Goal: Task Accomplishment & Management: Use online tool/utility

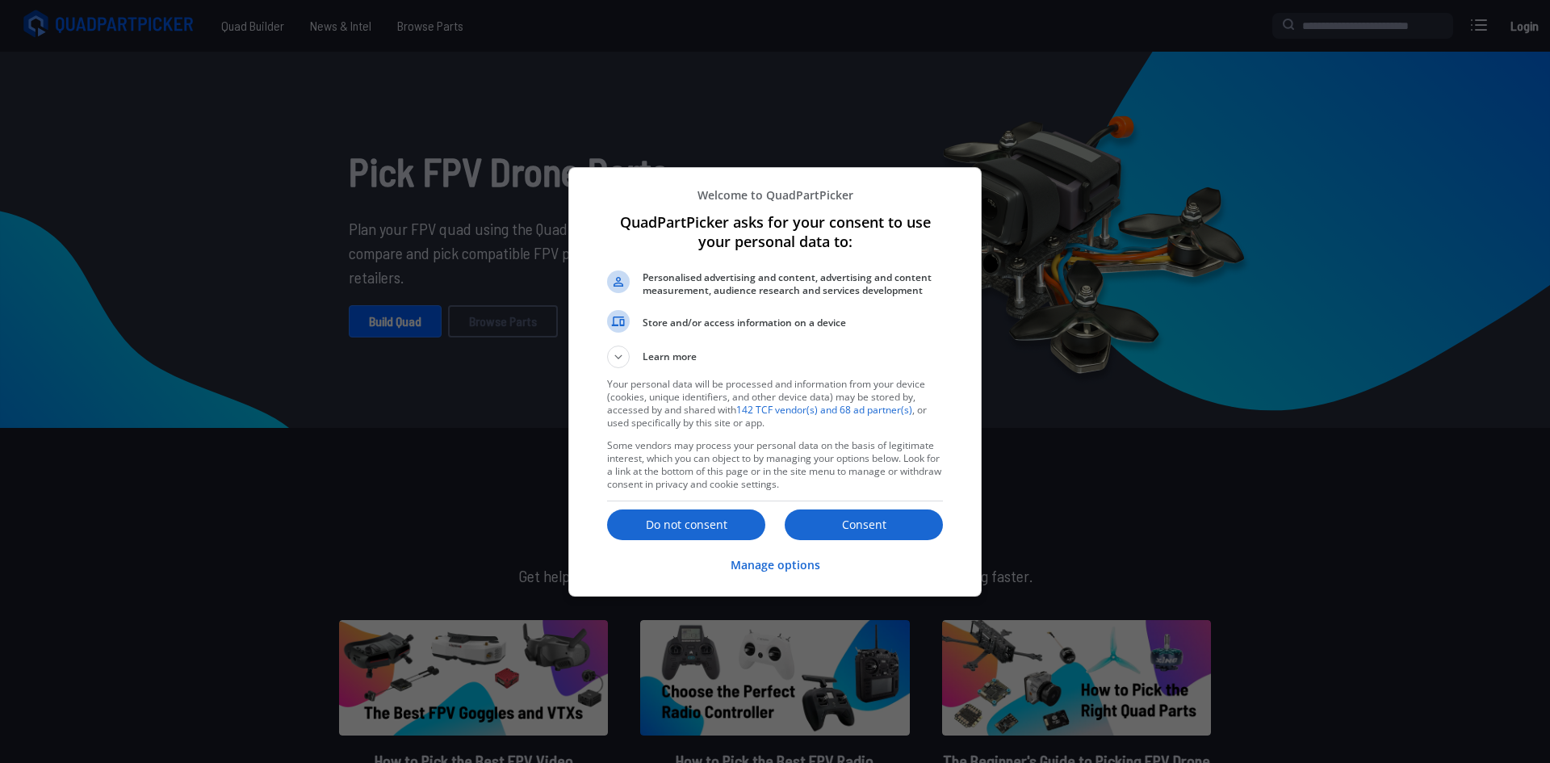
click at [876, 520] on p "Consent" at bounding box center [864, 525] width 158 height 16
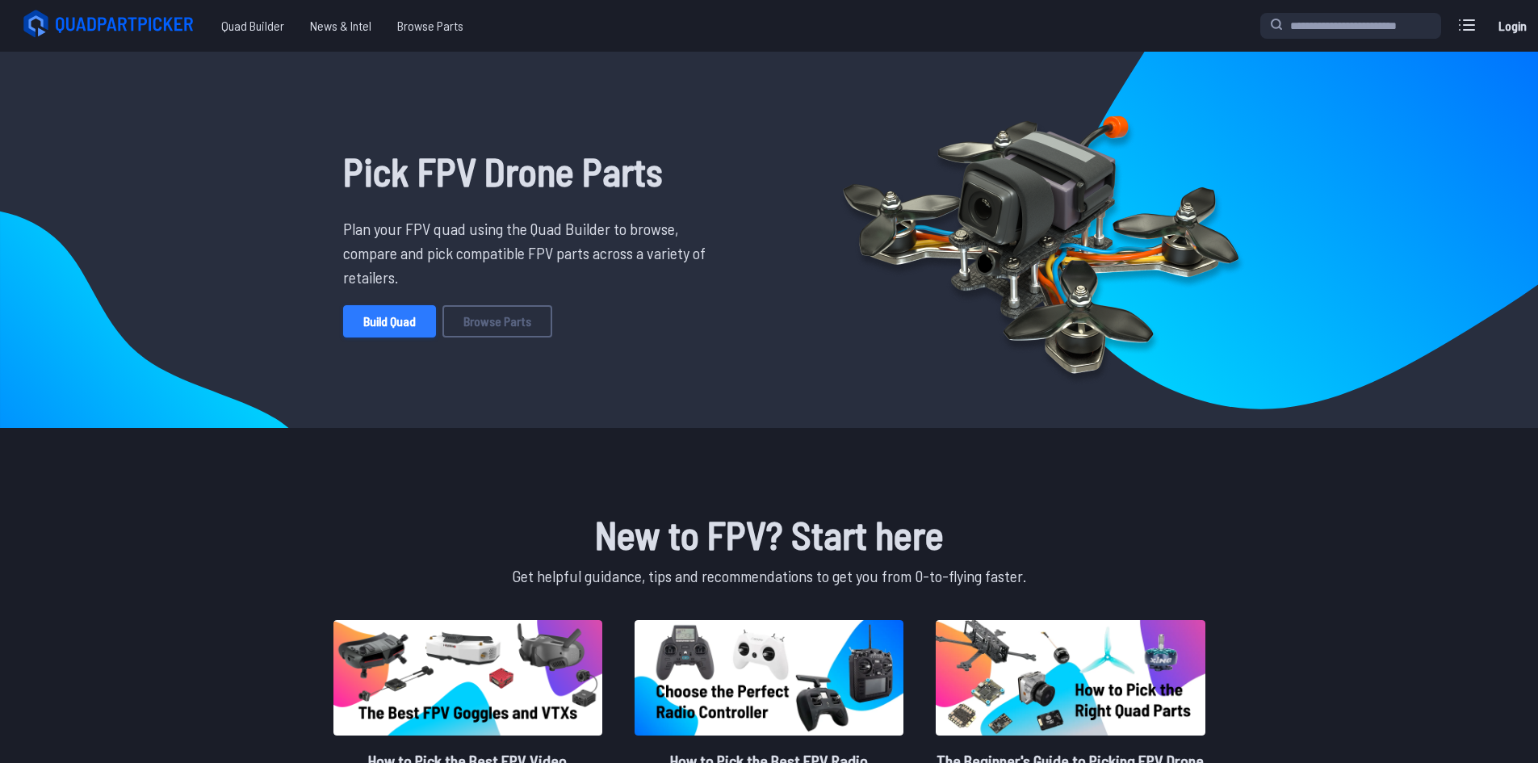
click at [375, 328] on link "Build Quad" at bounding box center [389, 321] width 93 height 32
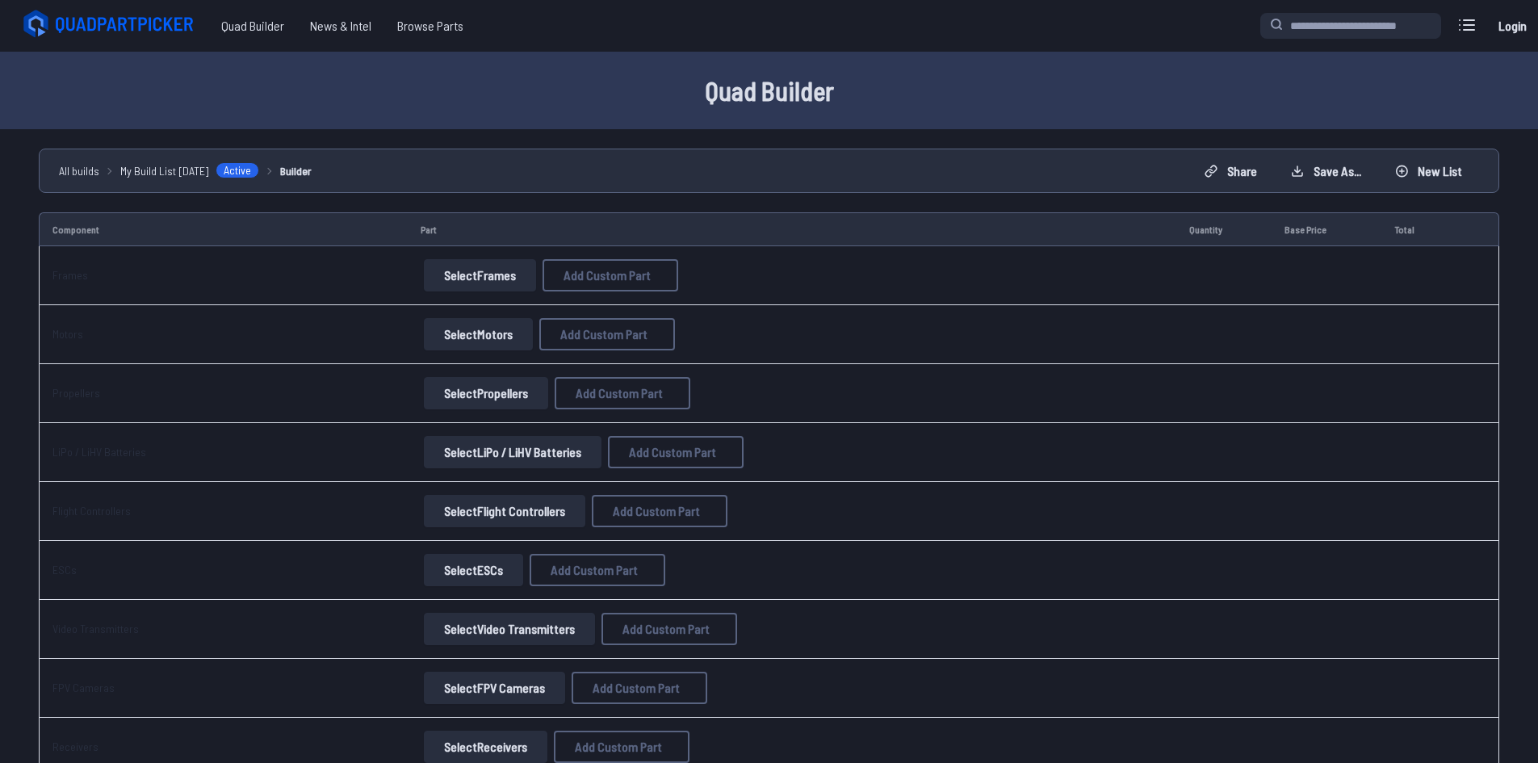
click at [459, 276] on button "Select Frames" at bounding box center [480, 275] width 112 height 32
click at [472, 281] on button "Select Frames" at bounding box center [480, 275] width 112 height 32
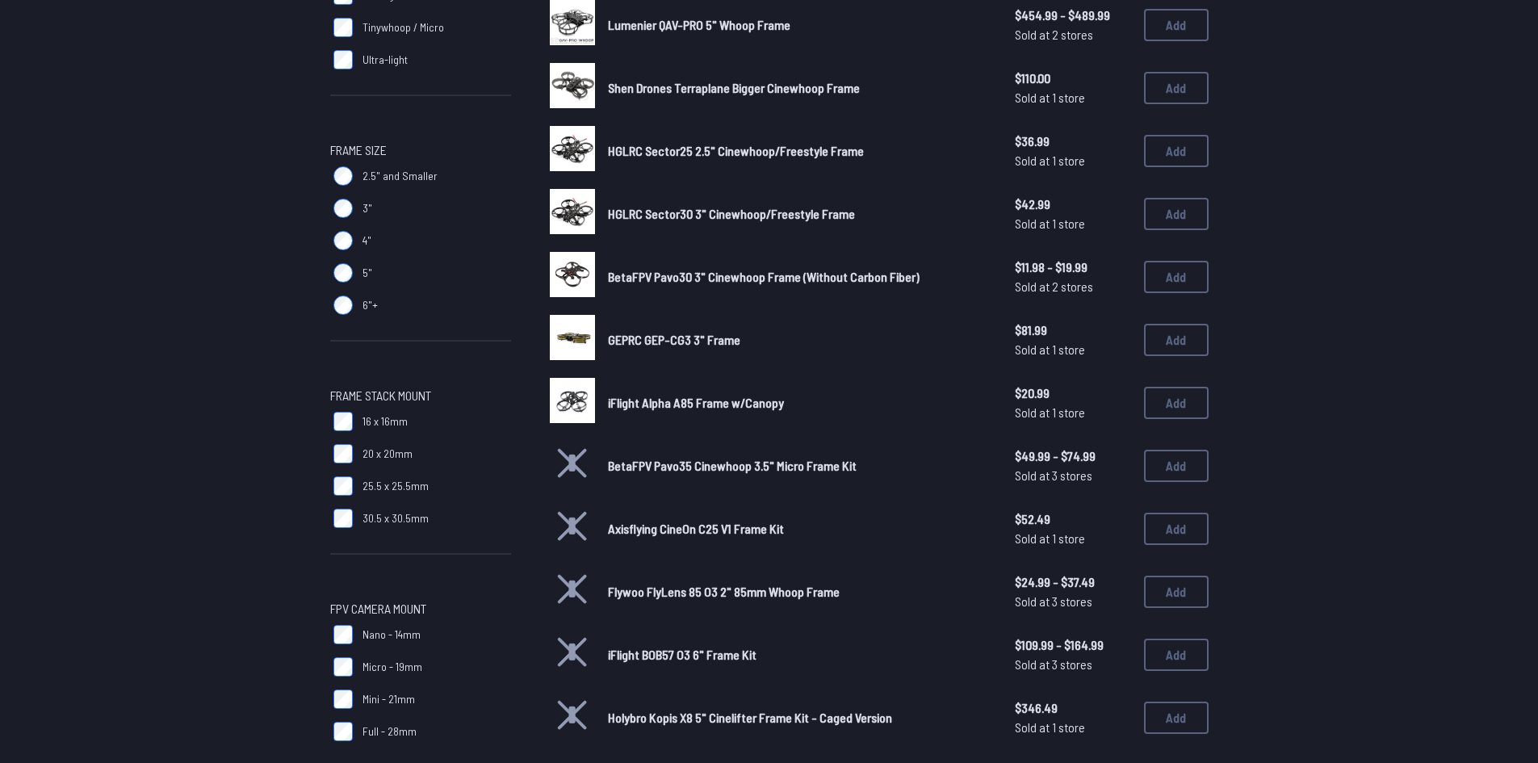
scroll to position [404, 0]
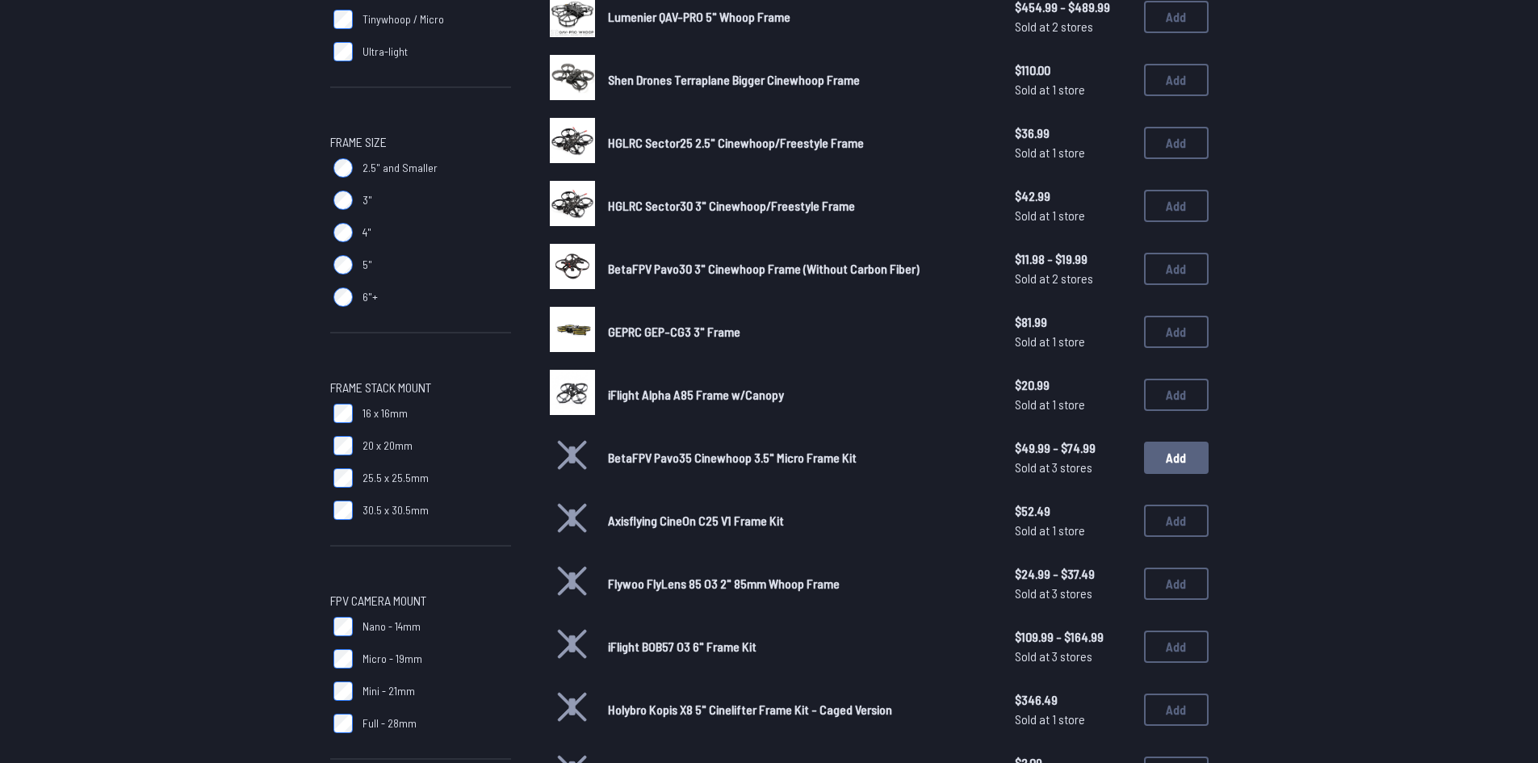
click at [1188, 462] on button "Add" at bounding box center [1176, 458] width 65 height 32
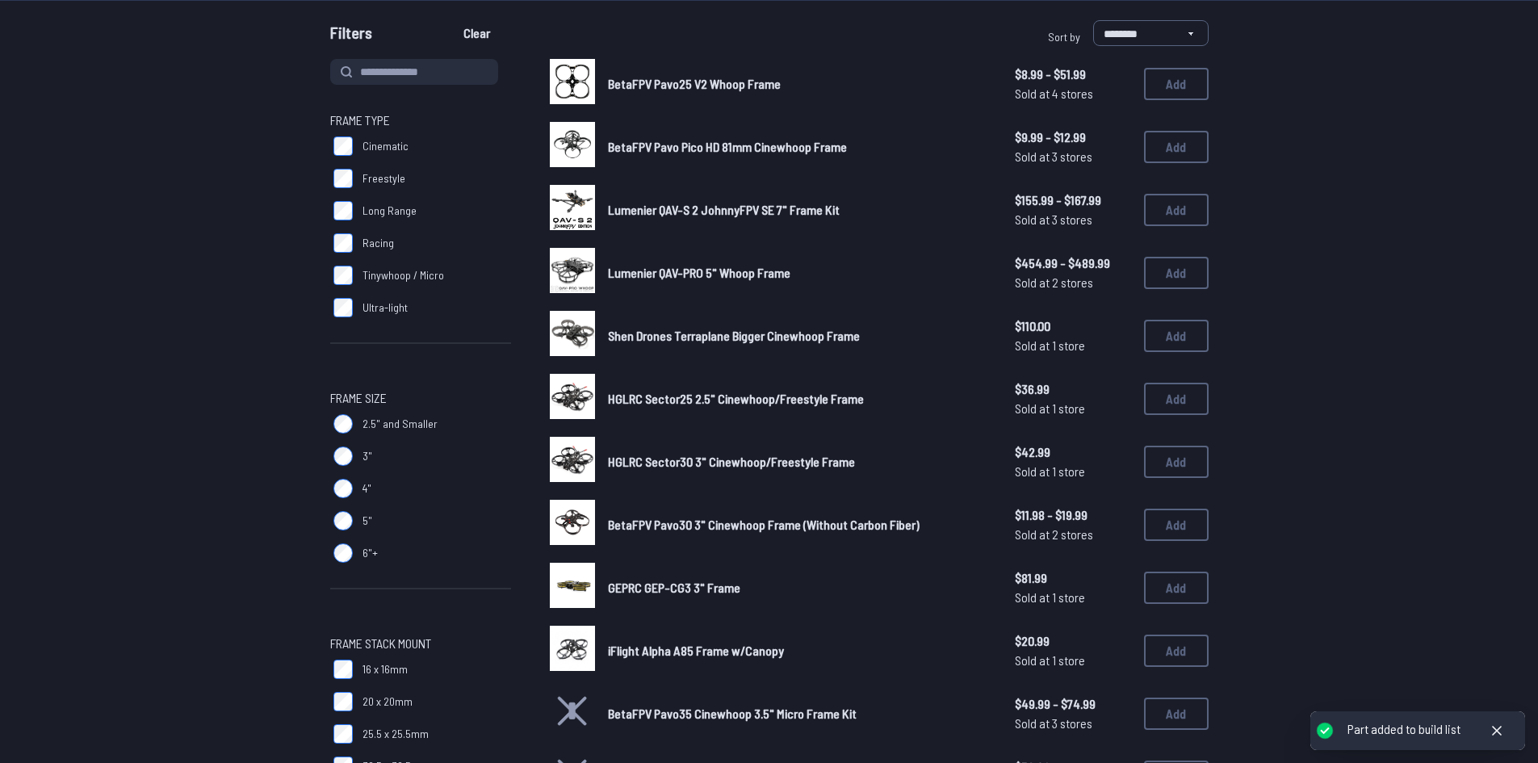
scroll to position [0, 0]
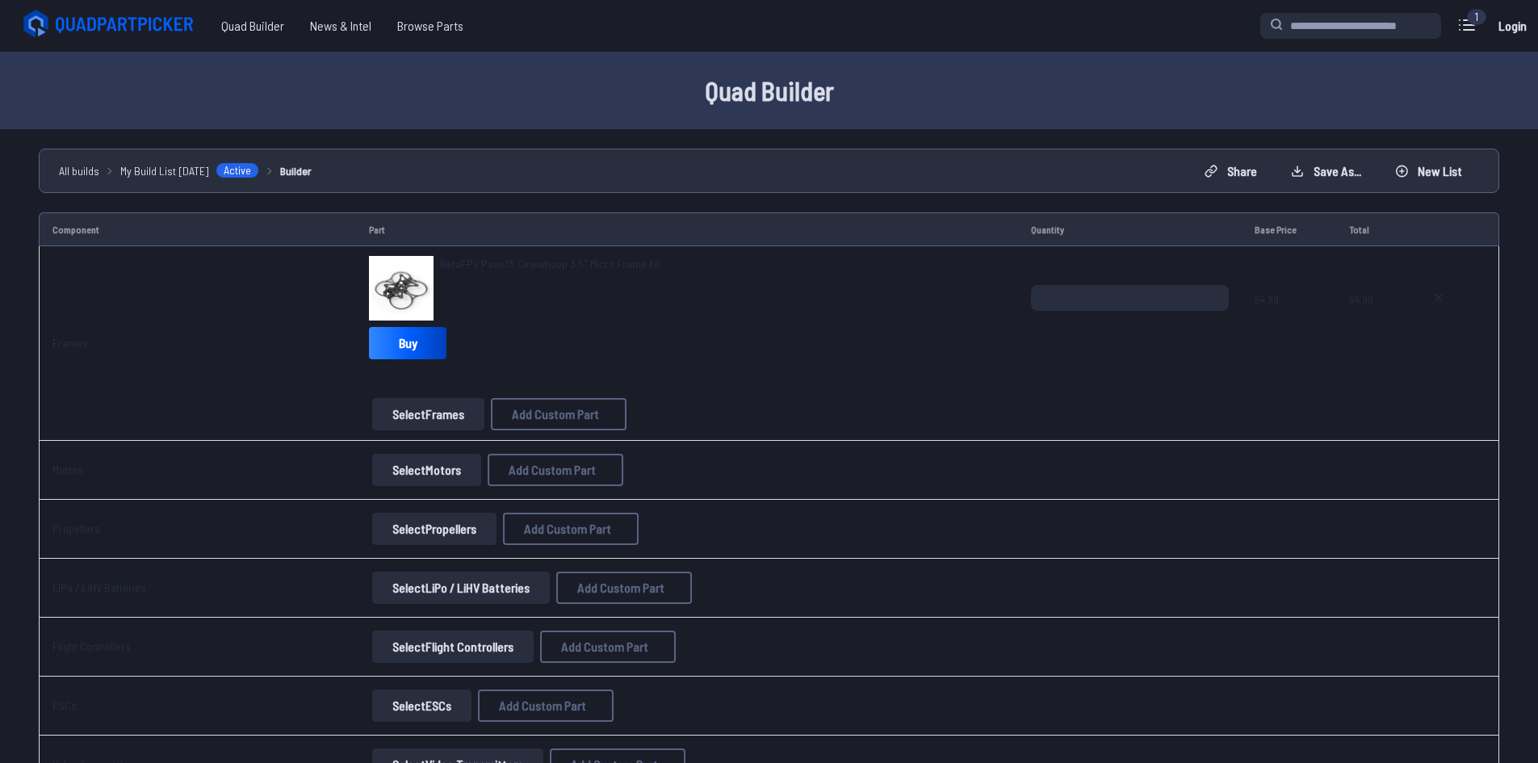
click at [422, 478] on button "Select Motors" at bounding box center [426, 470] width 109 height 32
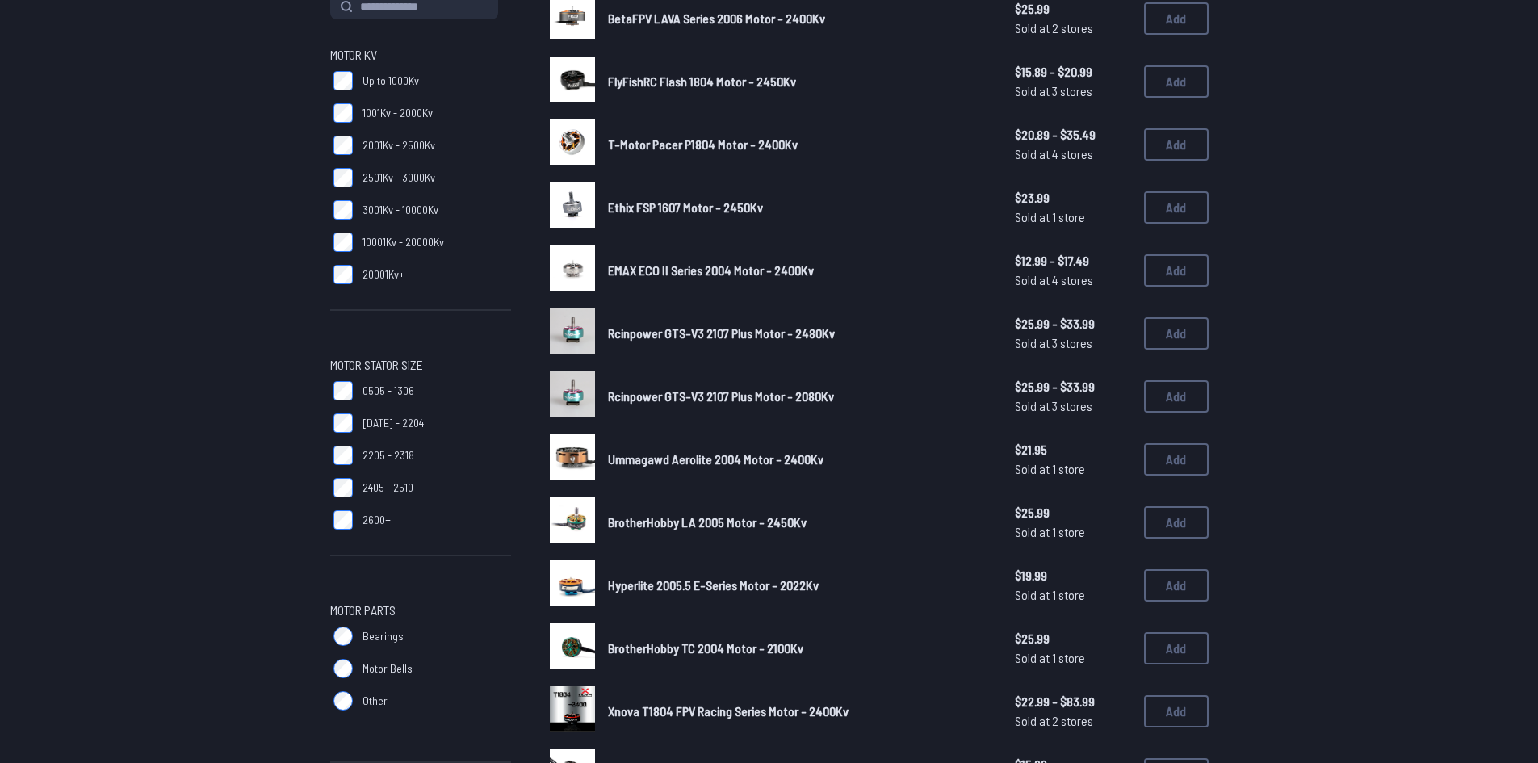
scroll to position [161, 0]
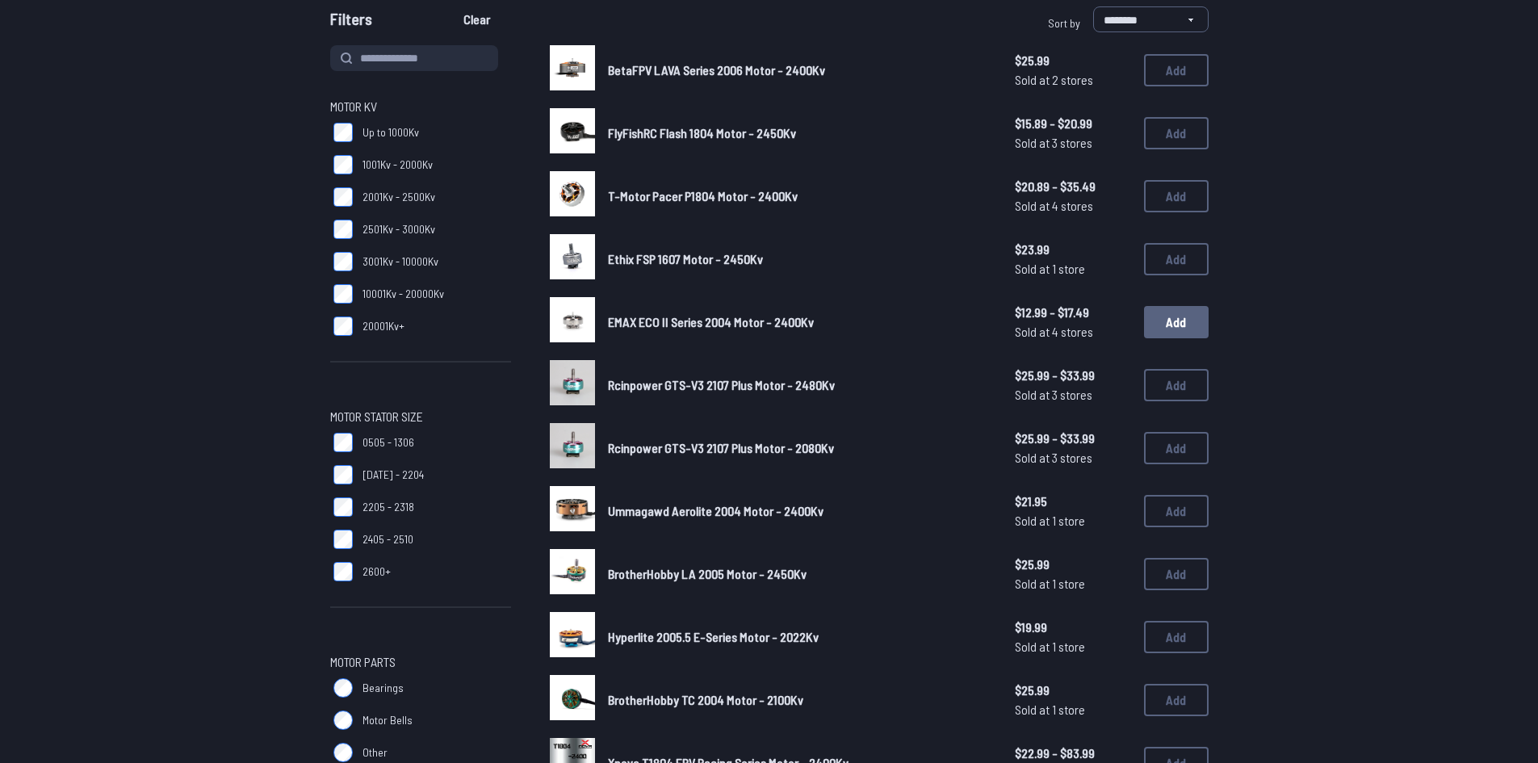
click at [1182, 323] on button "Add" at bounding box center [1176, 322] width 65 height 32
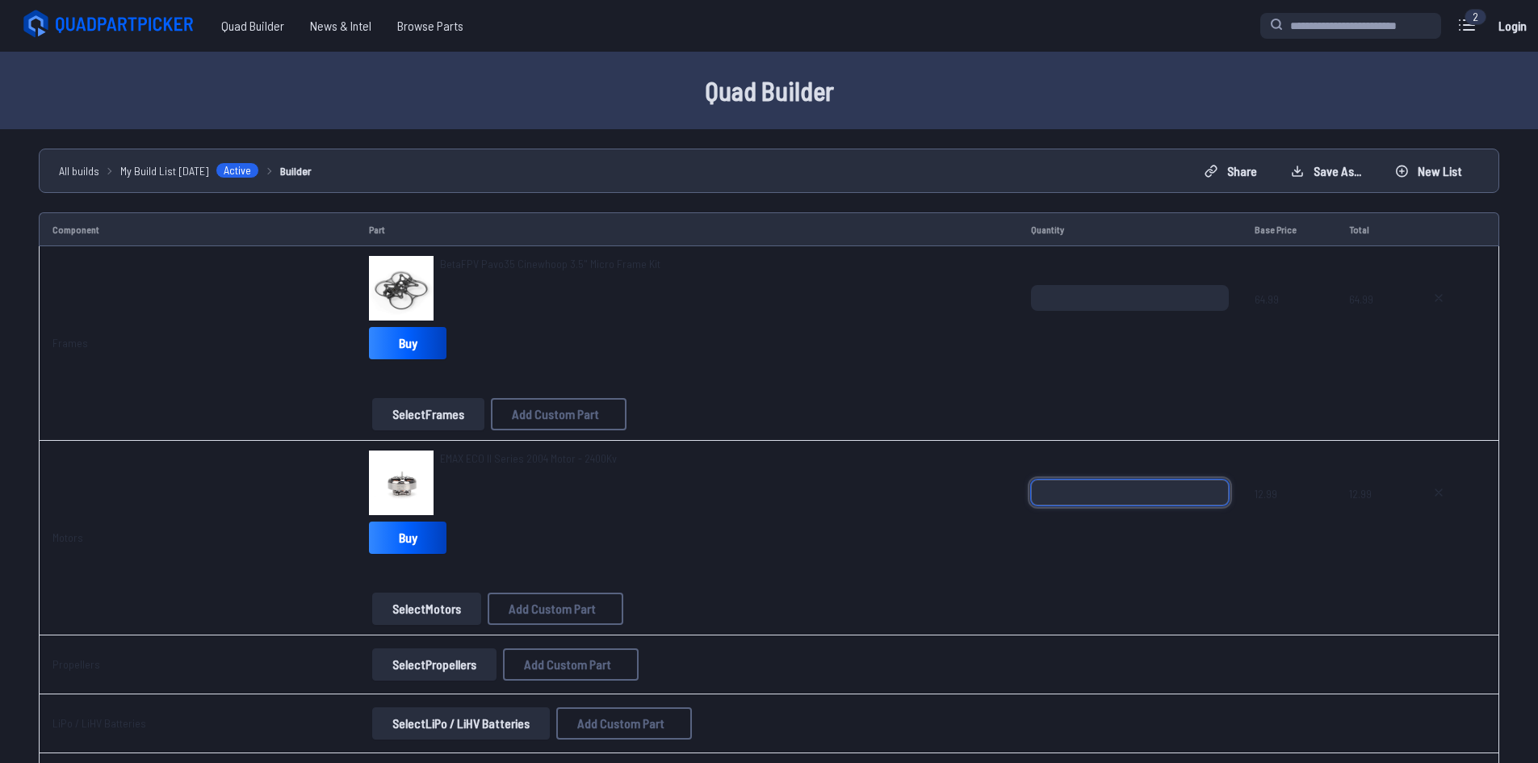
drag, startPoint x: 1145, startPoint y: 499, endPoint x: 1008, endPoint y: 503, distance: 136.5
click at [1008, 503] on tr "Motors EMAX ECO II Series 2004 Motor - 2400Kv Buy Select Motors Add Custom Part…" at bounding box center [769, 538] width 1460 height 195
type input "*"
click at [1116, 541] on div "*" at bounding box center [1129, 519] width 197 height 78
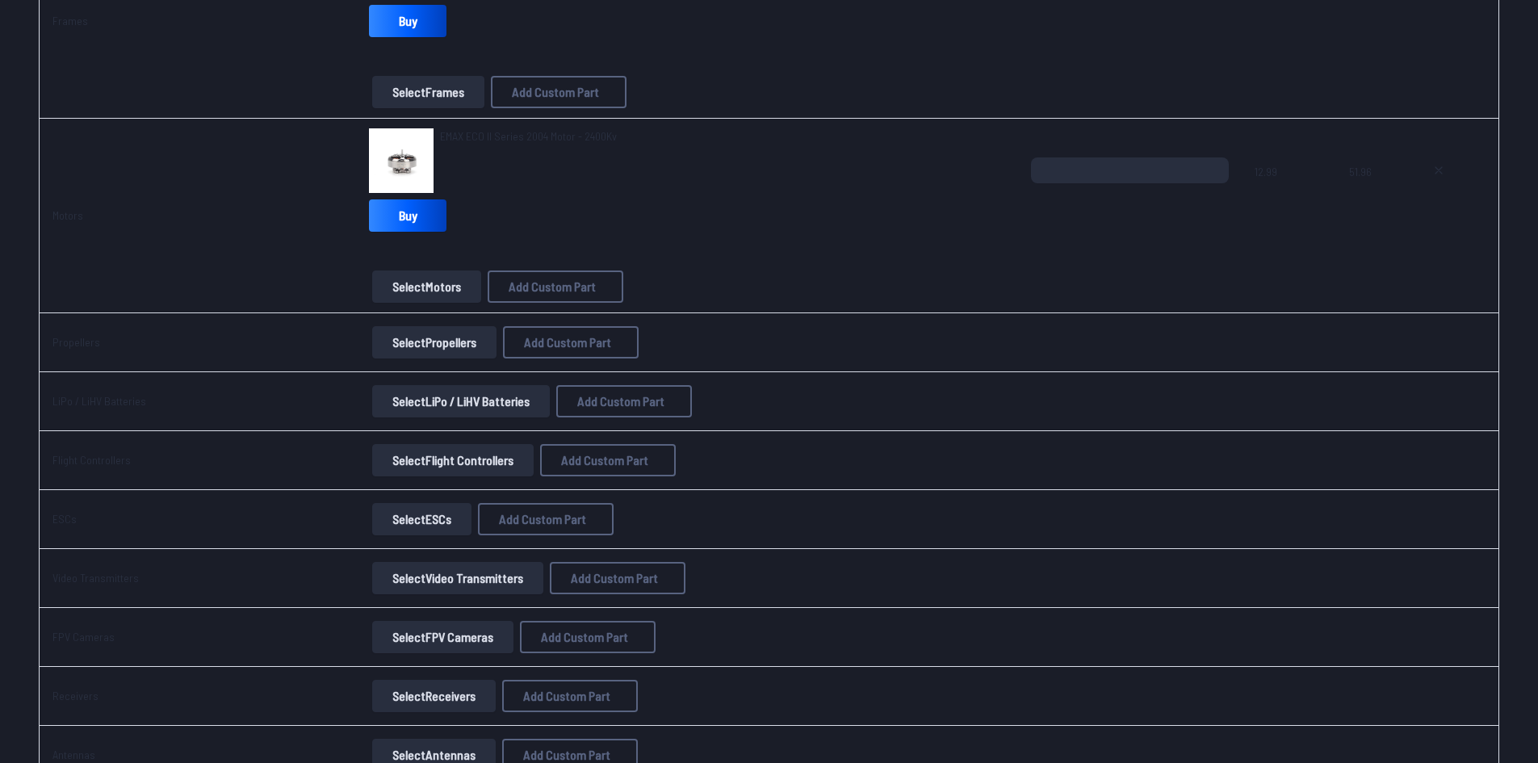
scroll to position [323, 0]
click at [410, 349] on button "Select Propellers" at bounding box center [434, 341] width 124 height 32
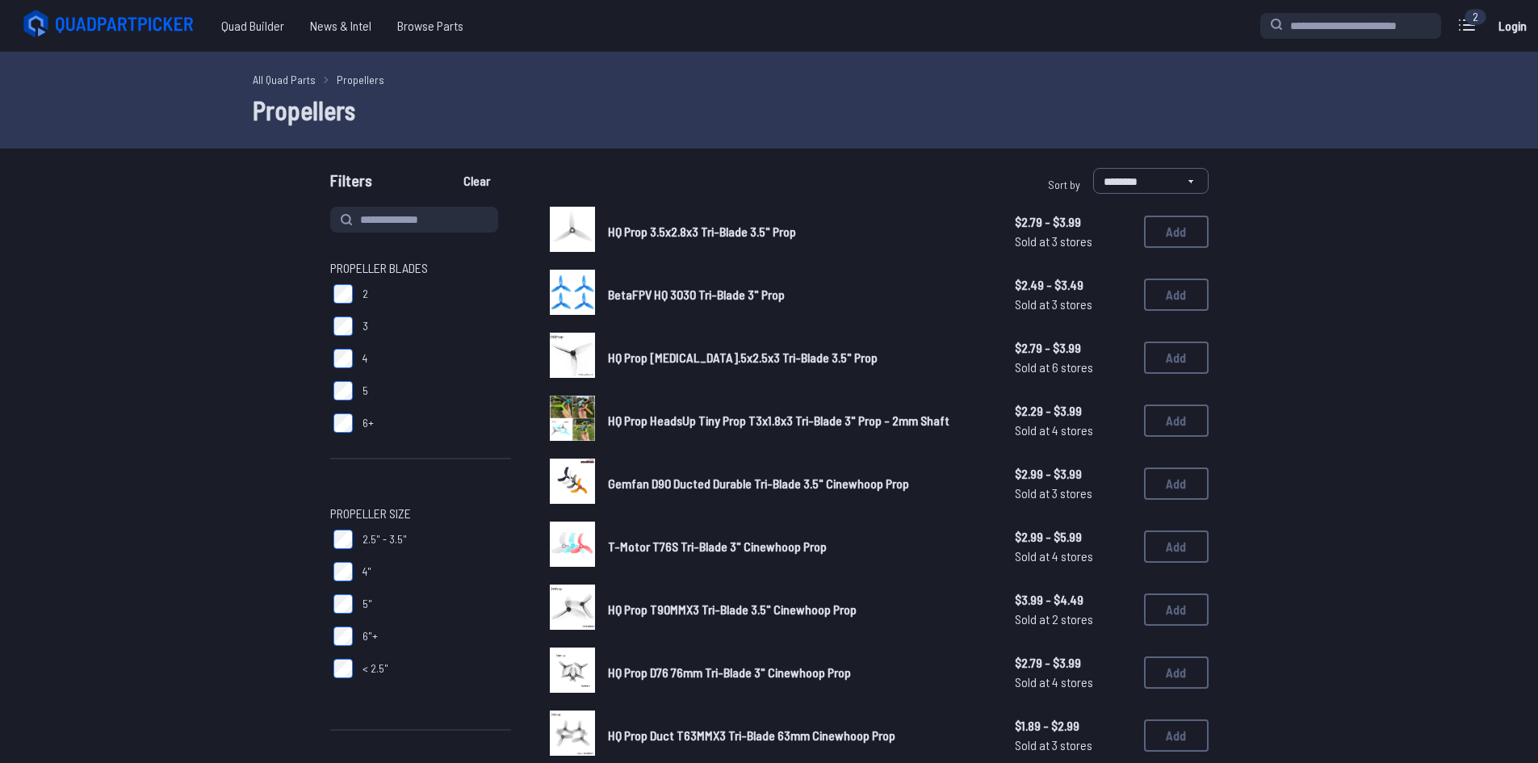
click at [582, 223] on img at bounding box center [572, 229] width 45 height 45
click at [1160, 228] on button "Add" at bounding box center [1176, 232] width 65 height 32
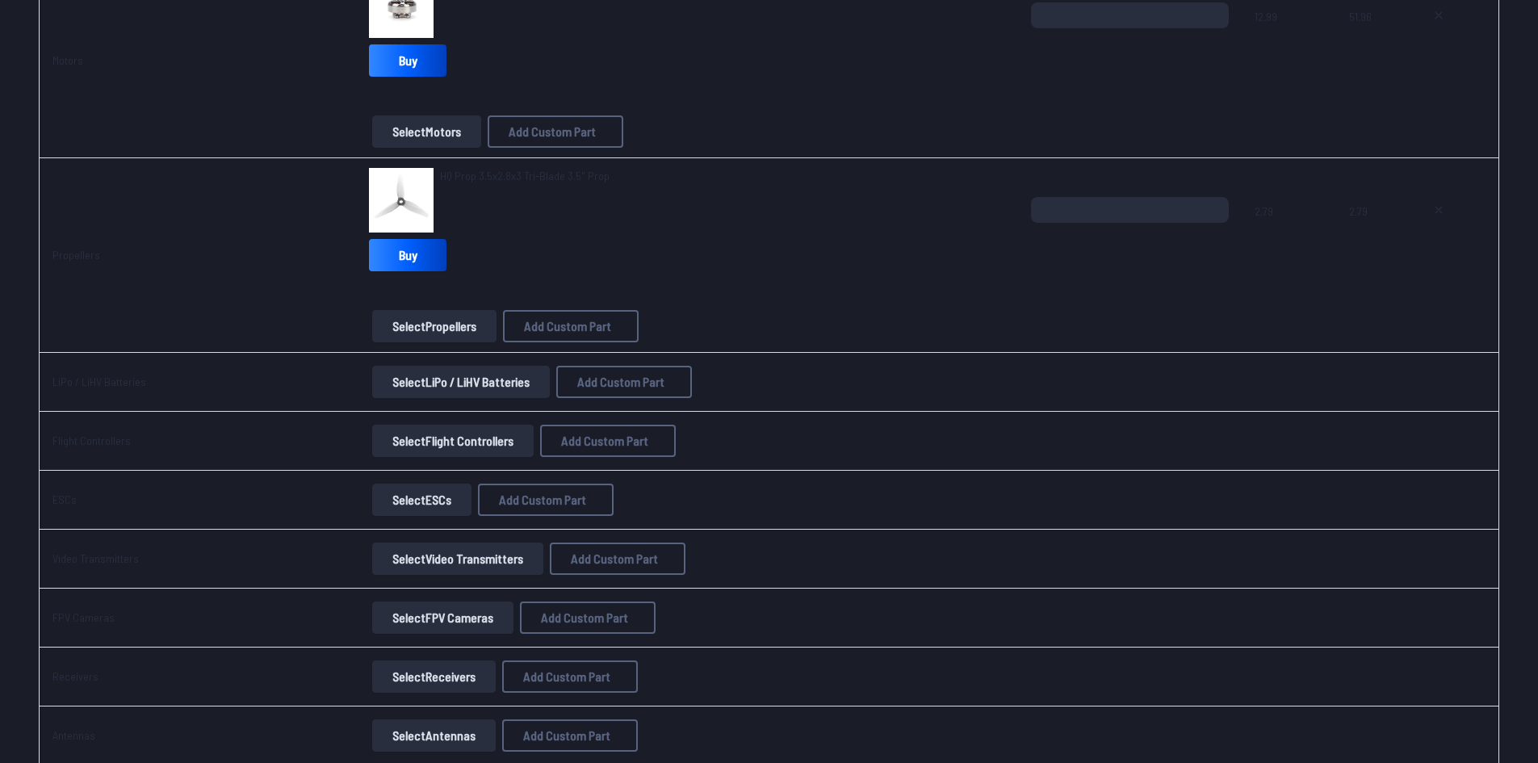
scroll to position [484, 0]
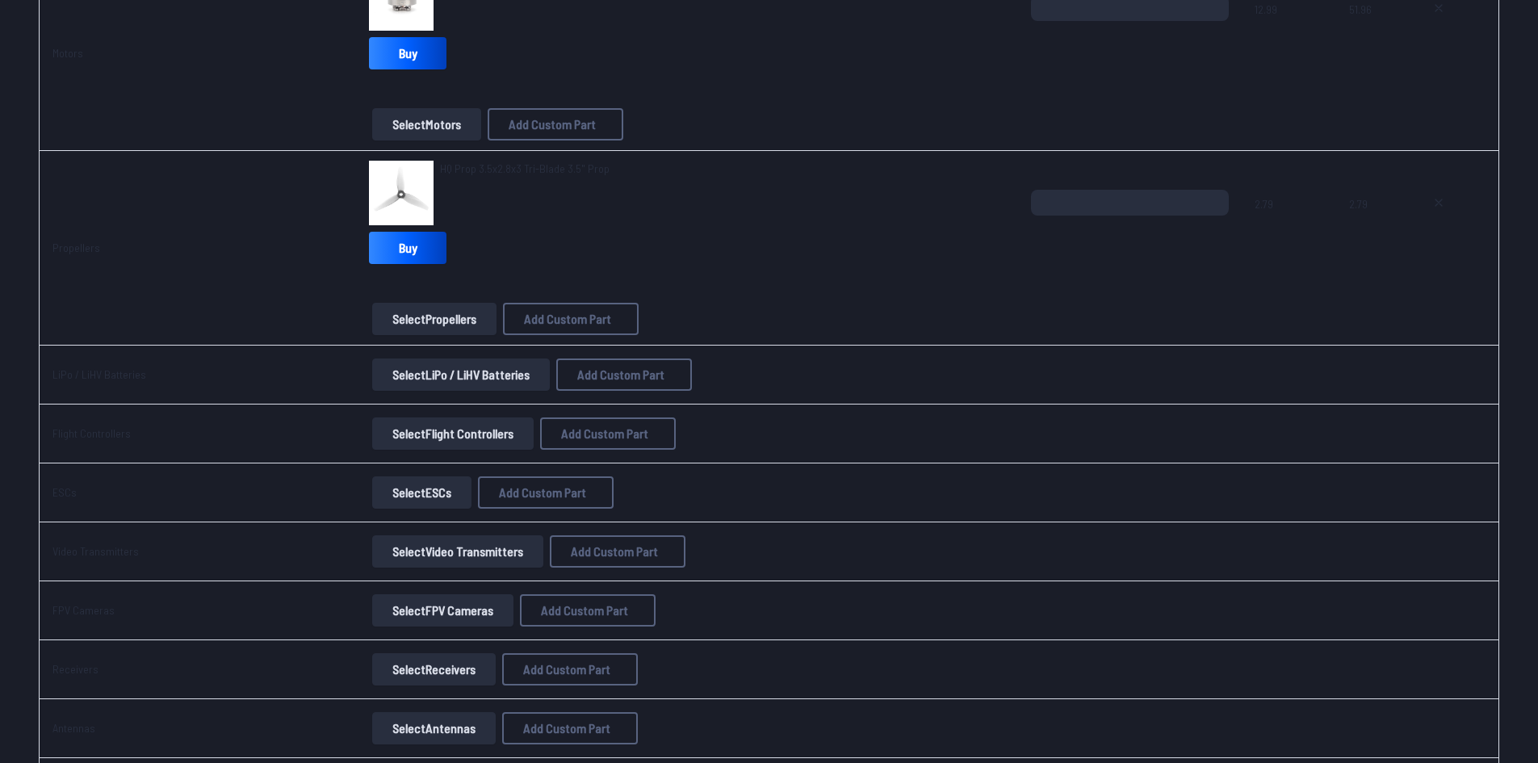
click at [427, 380] on button "Select LiPo / LiHV Batteries" at bounding box center [461, 374] width 178 height 32
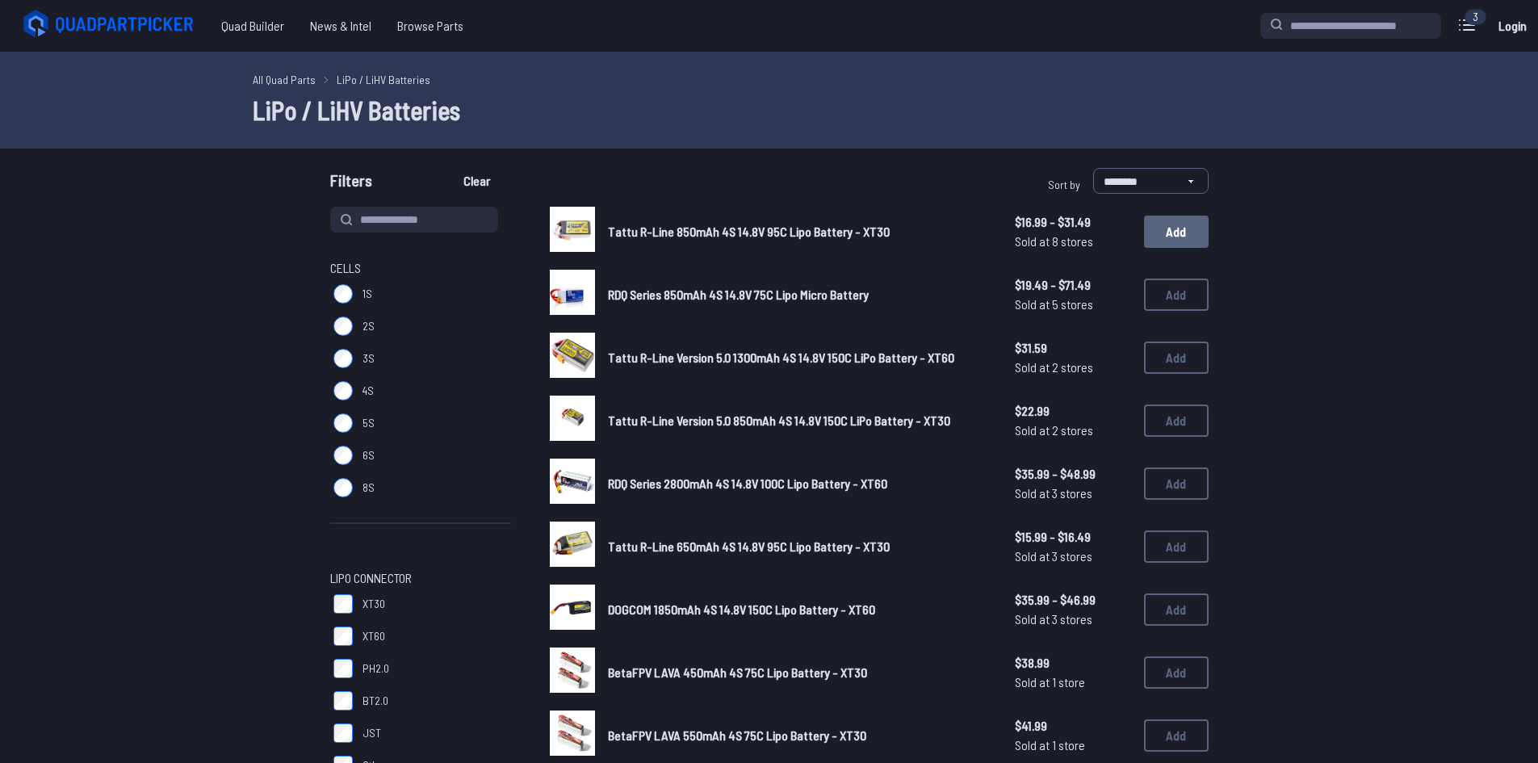
click at [1183, 237] on button "Add" at bounding box center [1176, 232] width 65 height 32
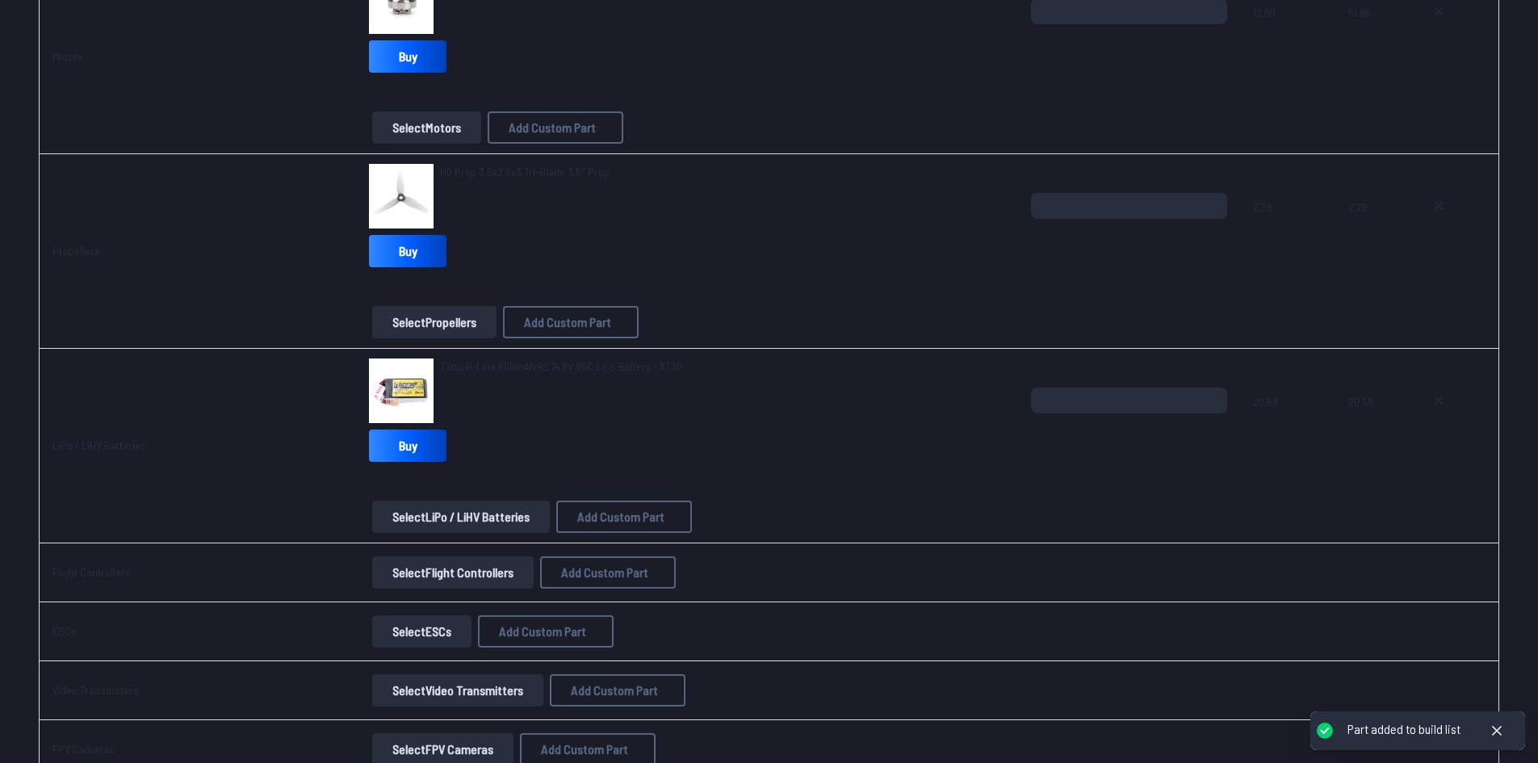
scroll to position [484, 0]
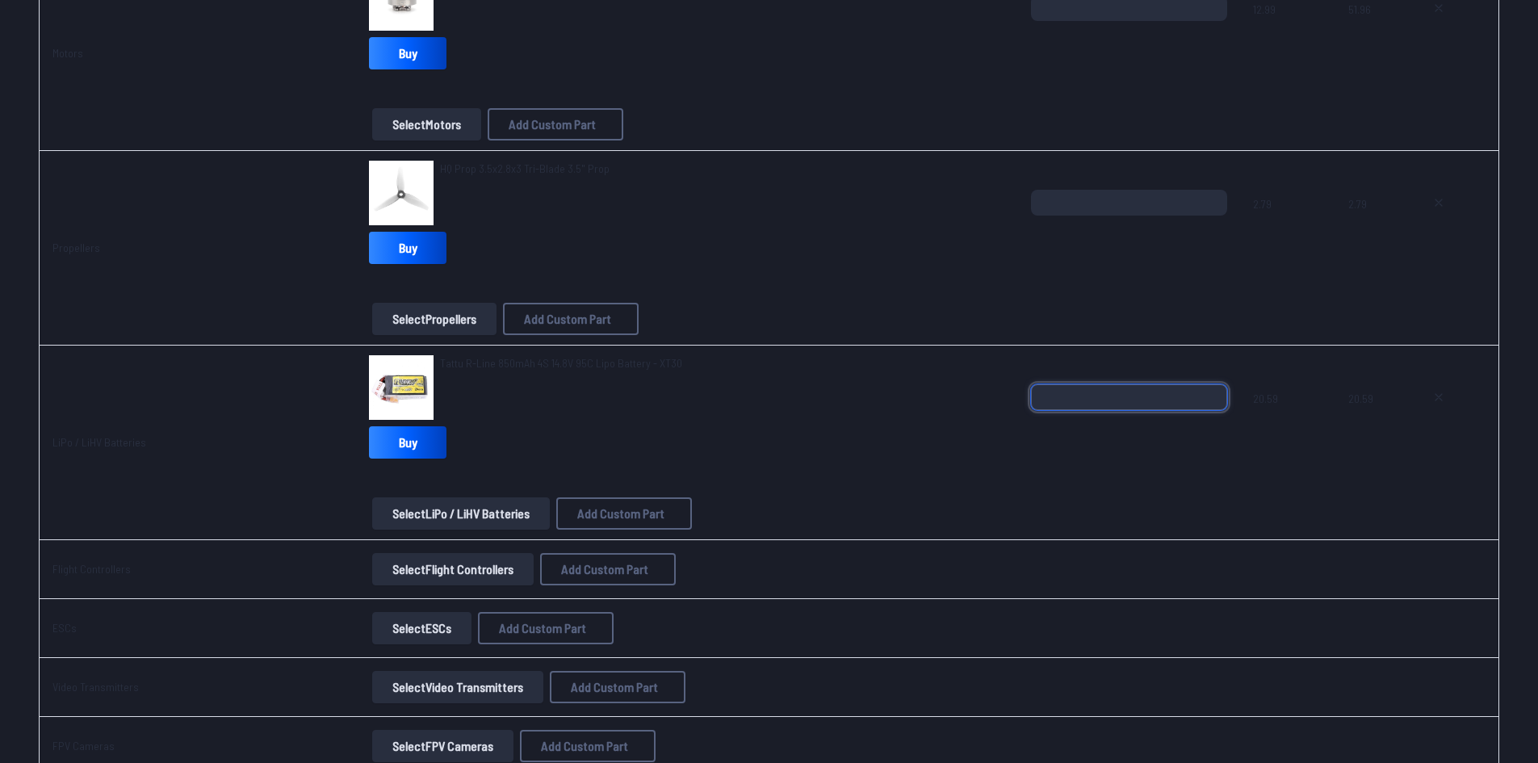
drag, startPoint x: 983, startPoint y: 407, endPoint x: 962, endPoint y: 406, distance: 20.2
click at [962, 407] on tr "LiPo / LiHV Batteries Tattu R-Line 850mAh 4S 14.8V 95C Lipo Battery - XT30 Buy …" at bounding box center [769, 443] width 1460 height 195
type input "*"
click at [862, 462] on div "Tattu R-Line 850mAh 4S 14.8V 95C Lipo Battery - XT30 Buy" at bounding box center [686, 410] width 635 height 110
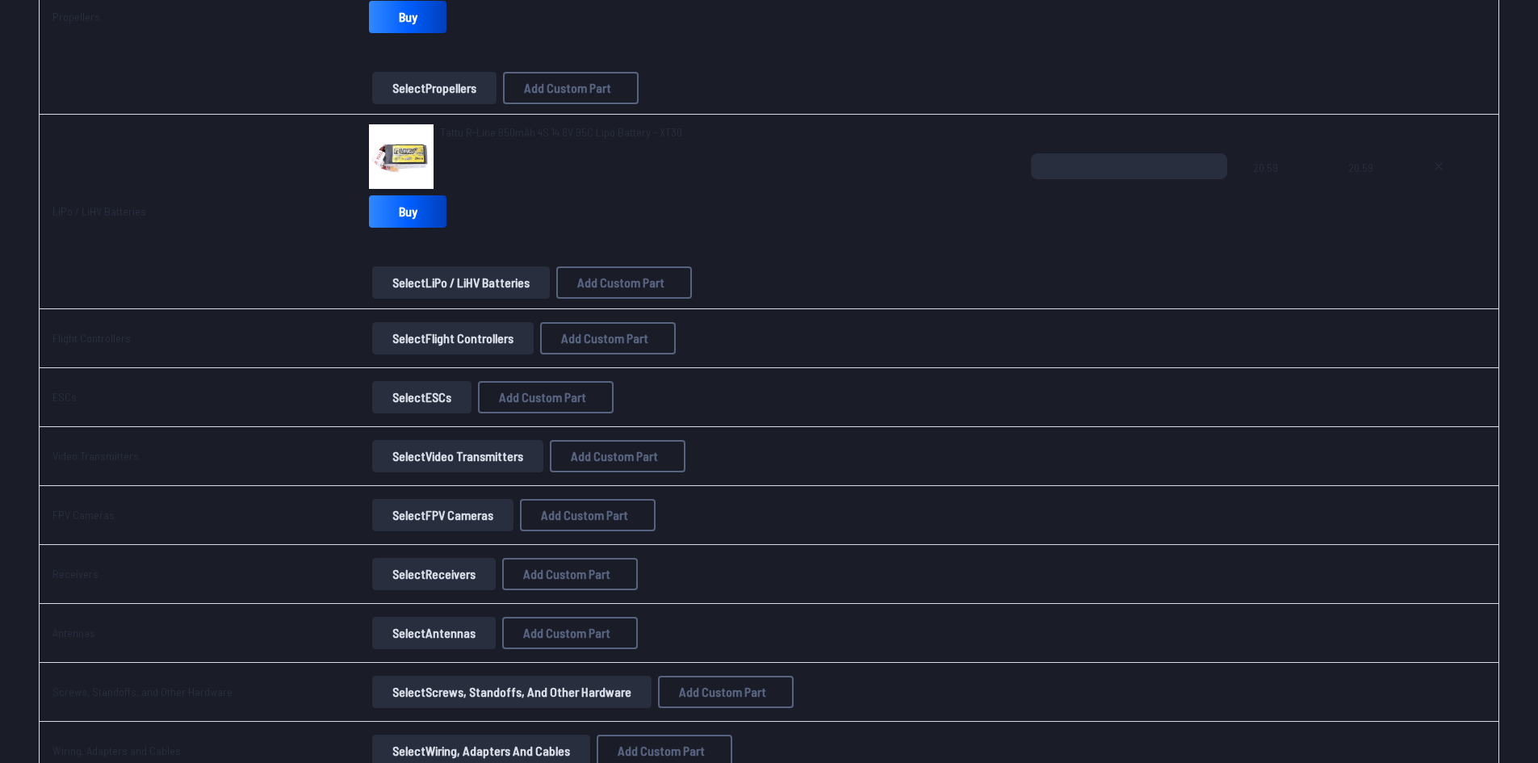
scroll to position [727, 0]
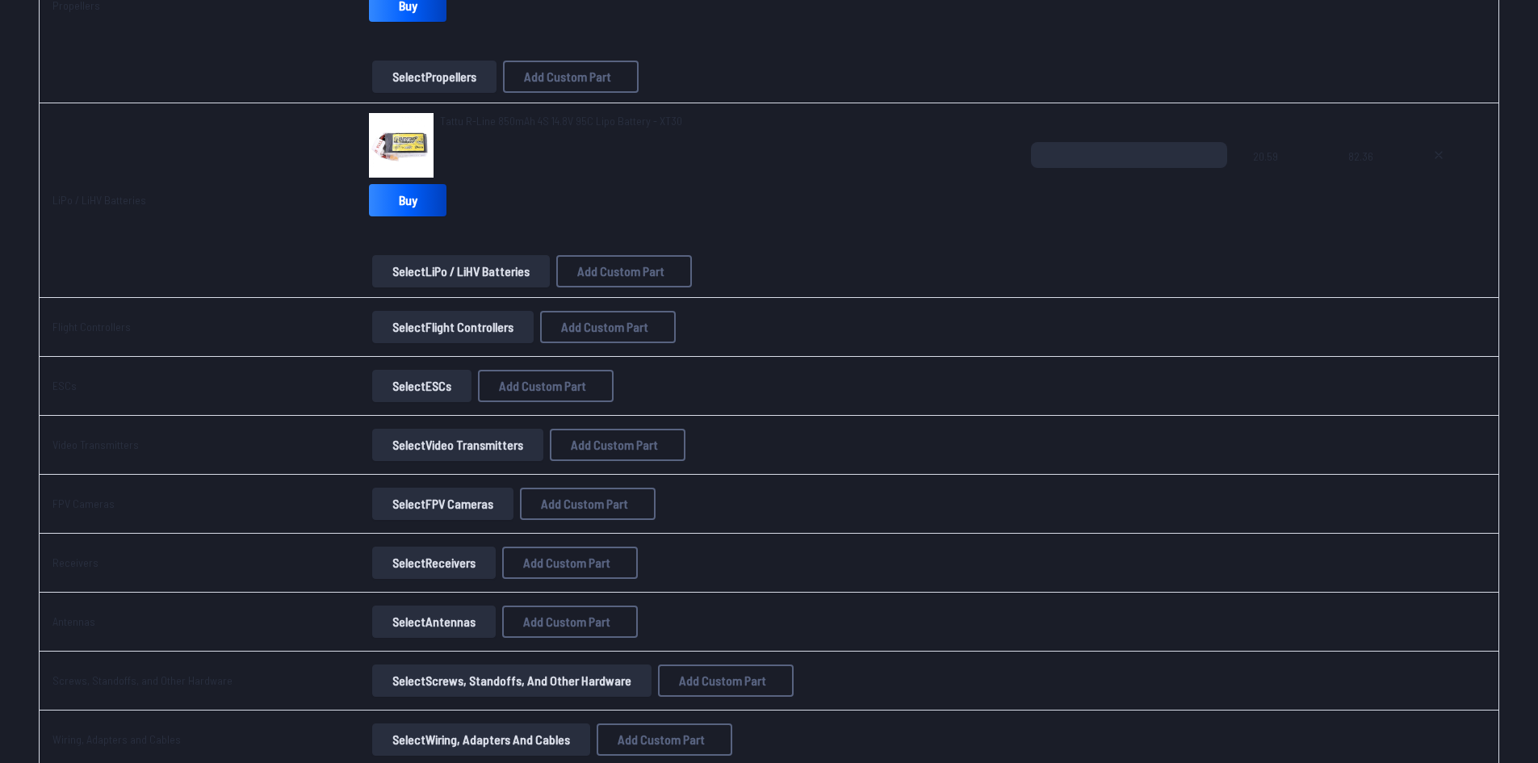
click at [459, 321] on button "Select Flight Controllers" at bounding box center [452, 327] width 161 height 32
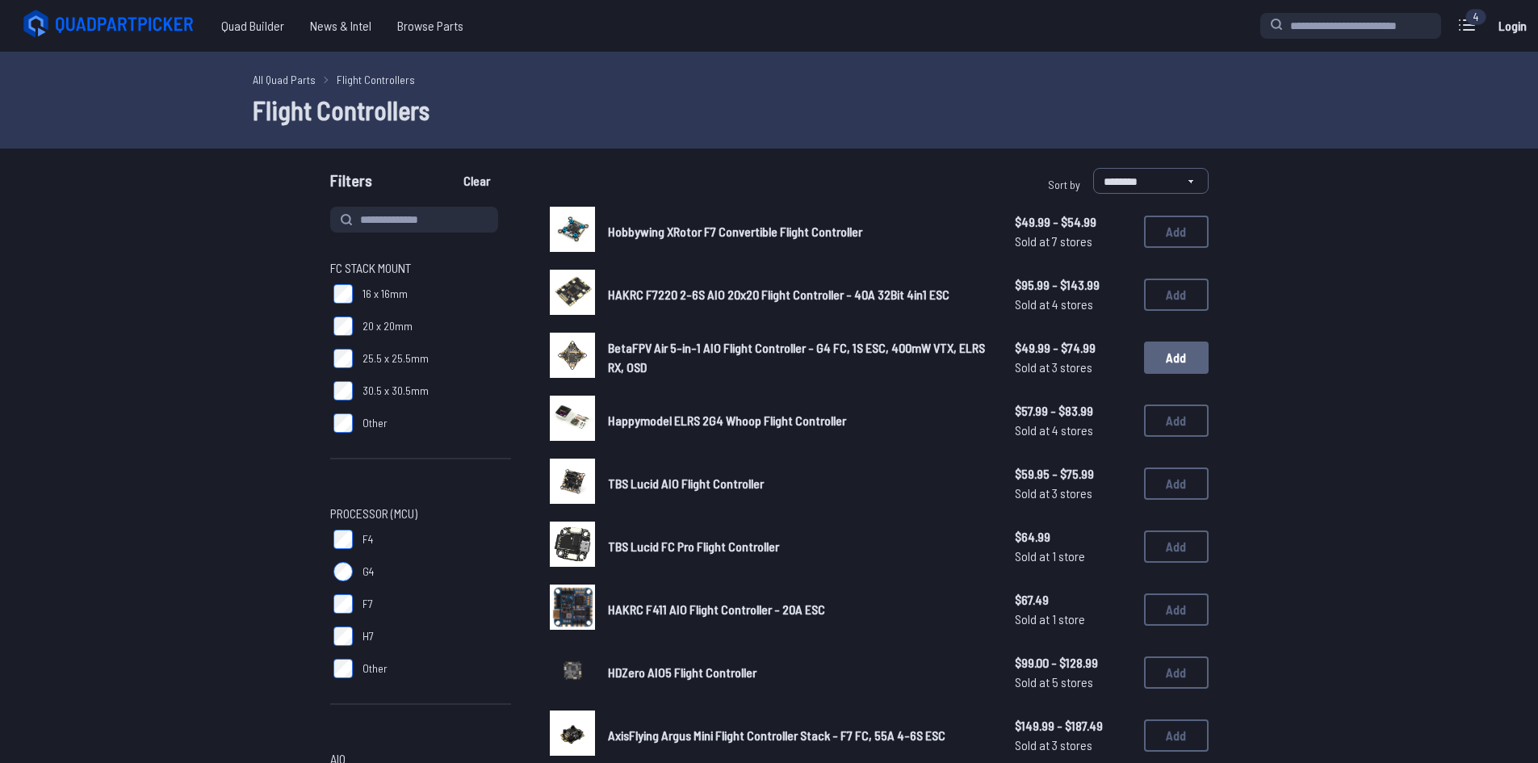
click at [1176, 355] on button "Add" at bounding box center [1176, 357] width 65 height 32
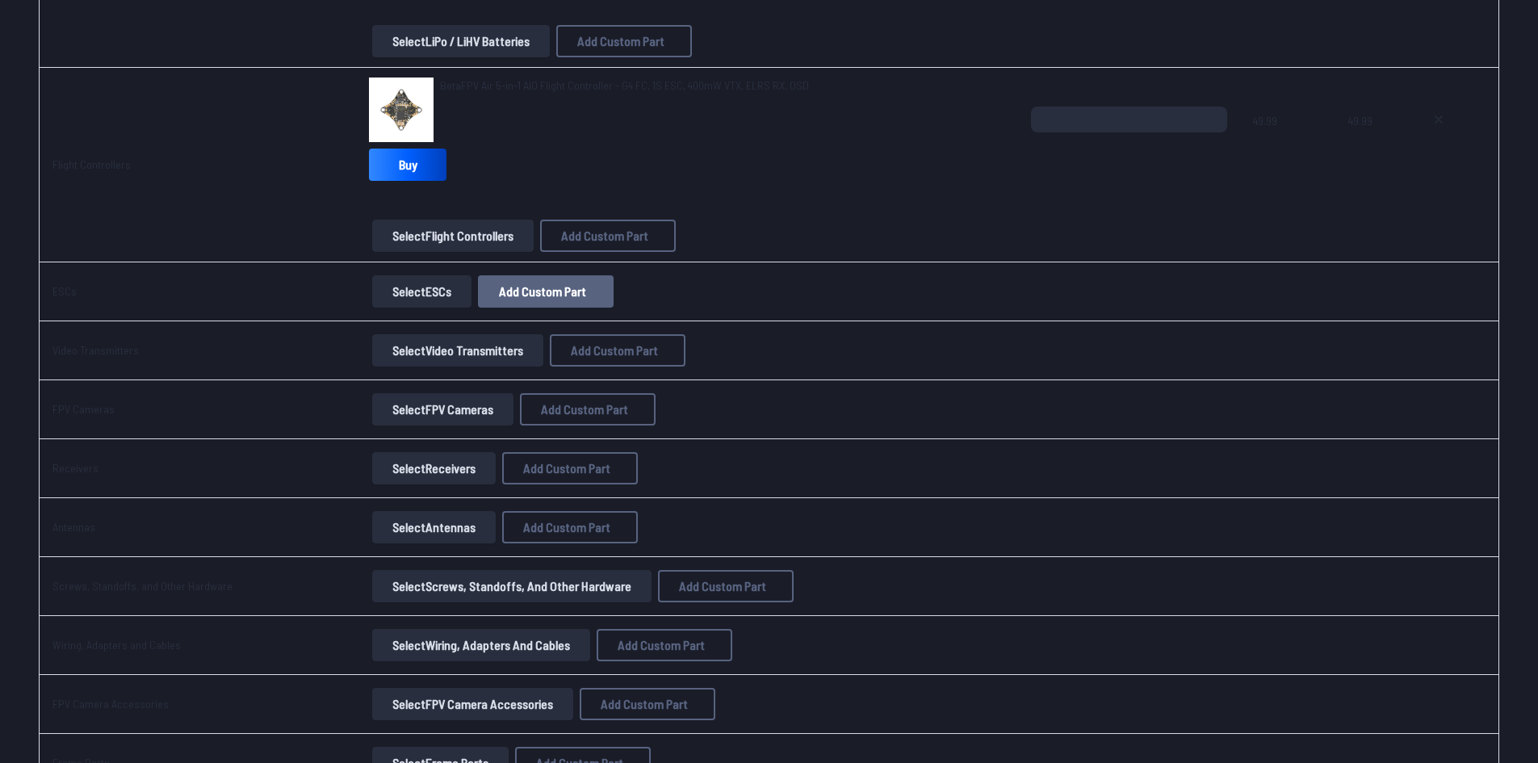
scroll to position [969, 0]
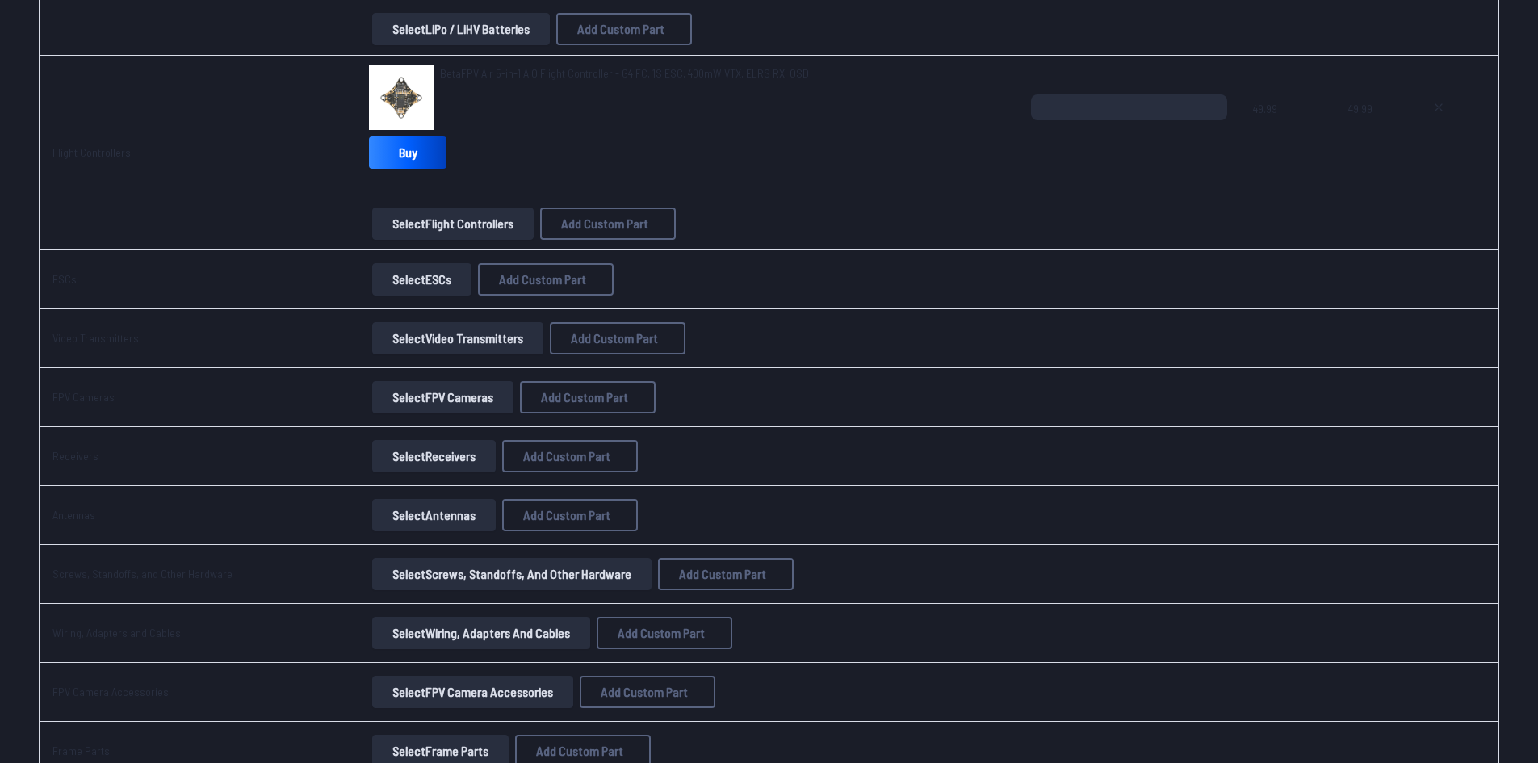
click at [467, 337] on button "Select Video Transmitters" at bounding box center [457, 338] width 171 height 32
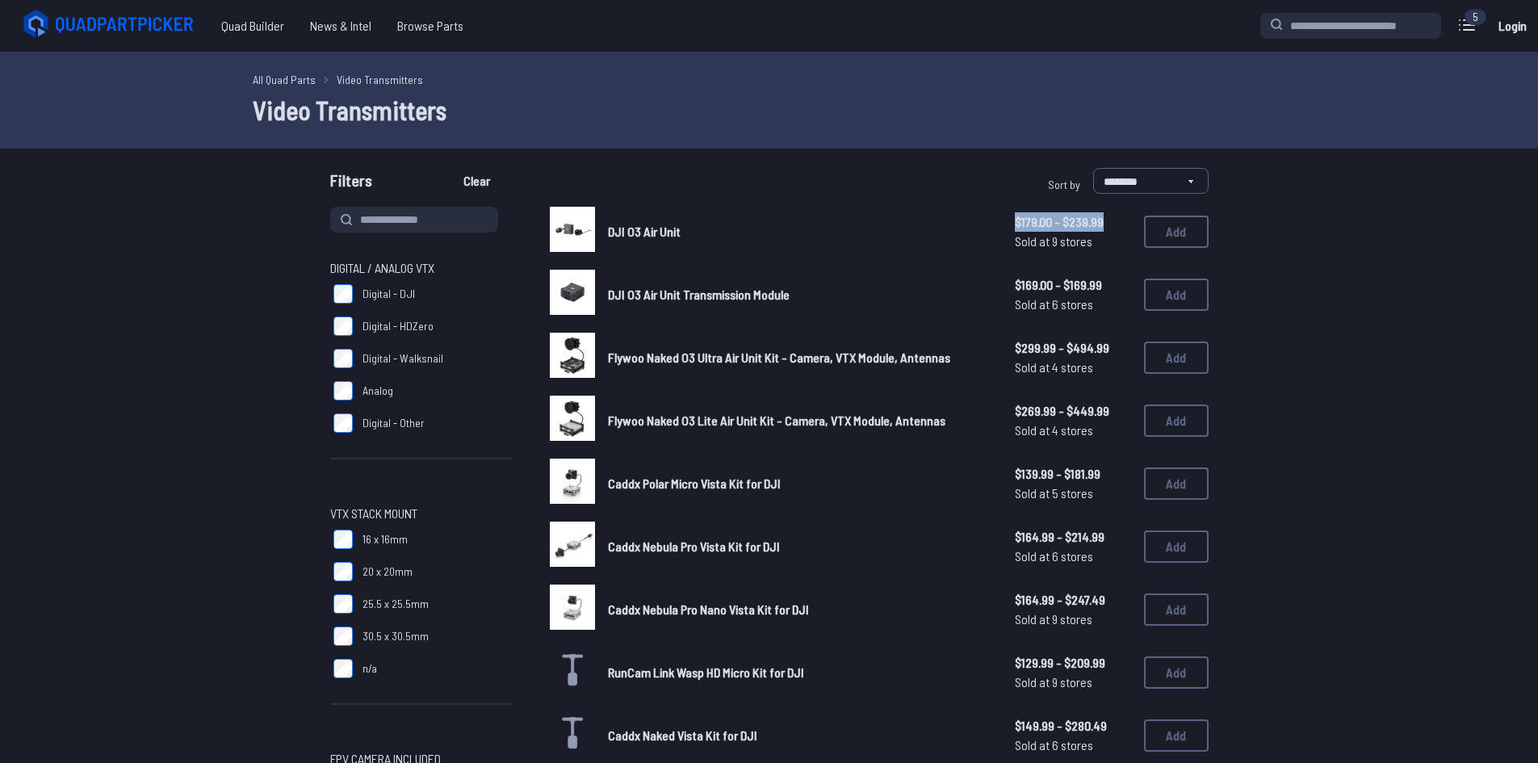
drag, startPoint x: 1104, startPoint y: 221, endPoint x: 1002, endPoint y: 227, distance: 101.9
click at [1003, 227] on div "DJI O3 Air Unit $179.00 - $239.99 Sold at 9 stores $179.00 - $239.99 Sold at 9 …" at bounding box center [879, 232] width 659 height 50
click at [981, 229] on link "DJI O3 Air Unit" at bounding box center [798, 231] width 381 height 19
click at [1020, 220] on span "$179.00 - $239.99" at bounding box center [1073, 221] width 116 height 19
click at [1130, 182] on select "**********" at bounding box center [1150, 181] width 115 height 26
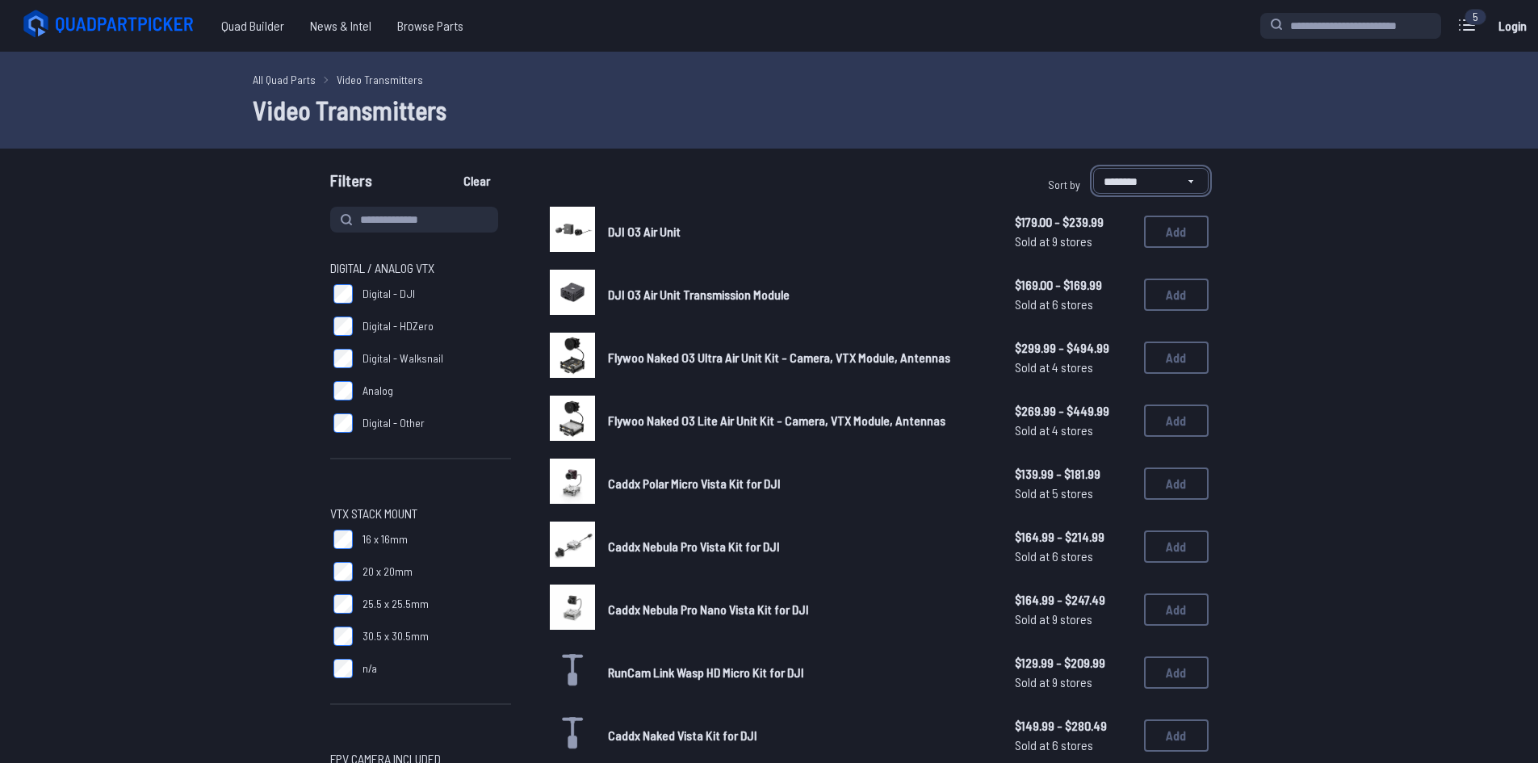
click at [1130, 182] on select "**********" at bounding box center [1150, 181] width 115 height 26
click at [1171, 230] on button "Add" at bounding box center [1176, 232] width 65 height 32
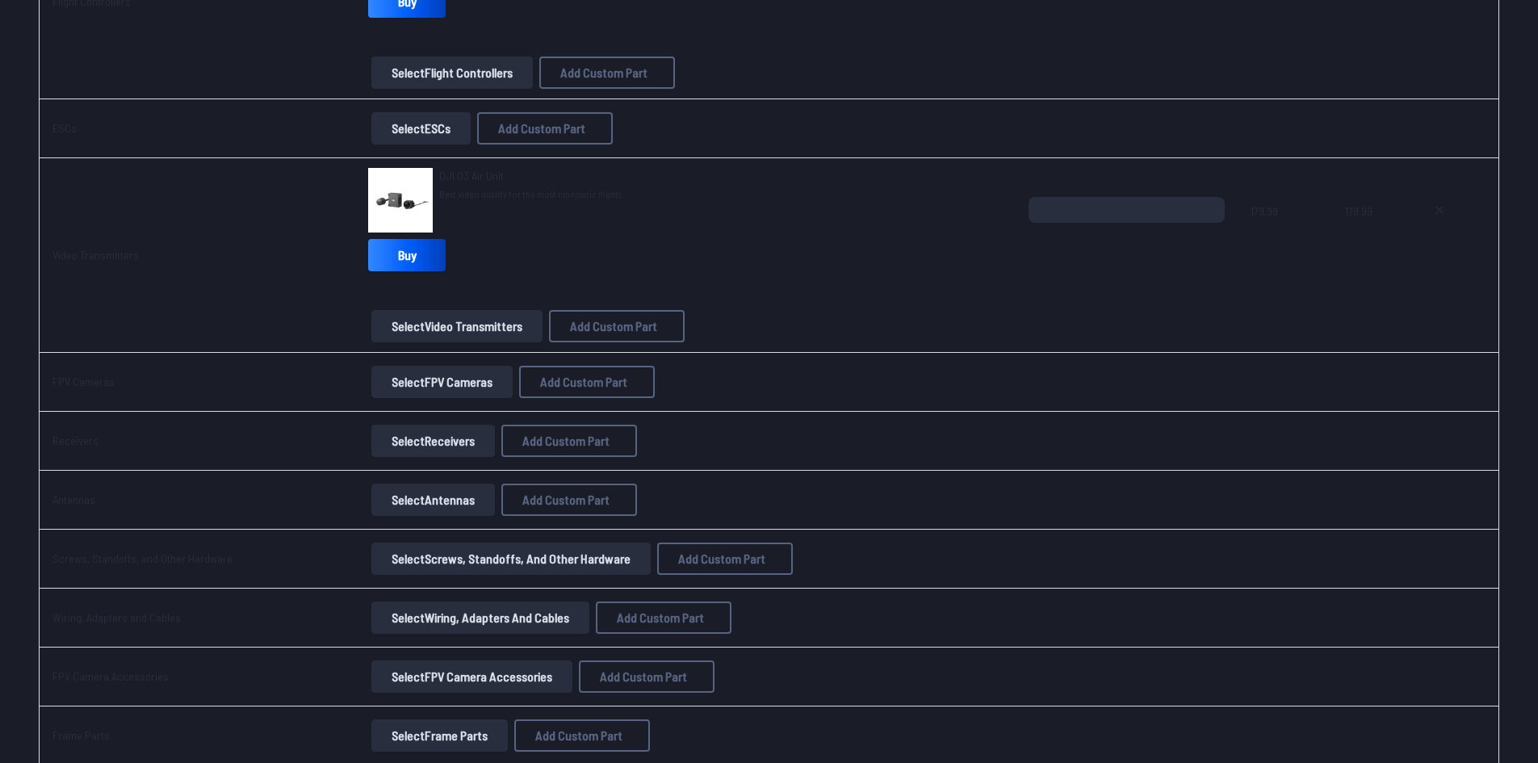
scroll to position [1130, 0]
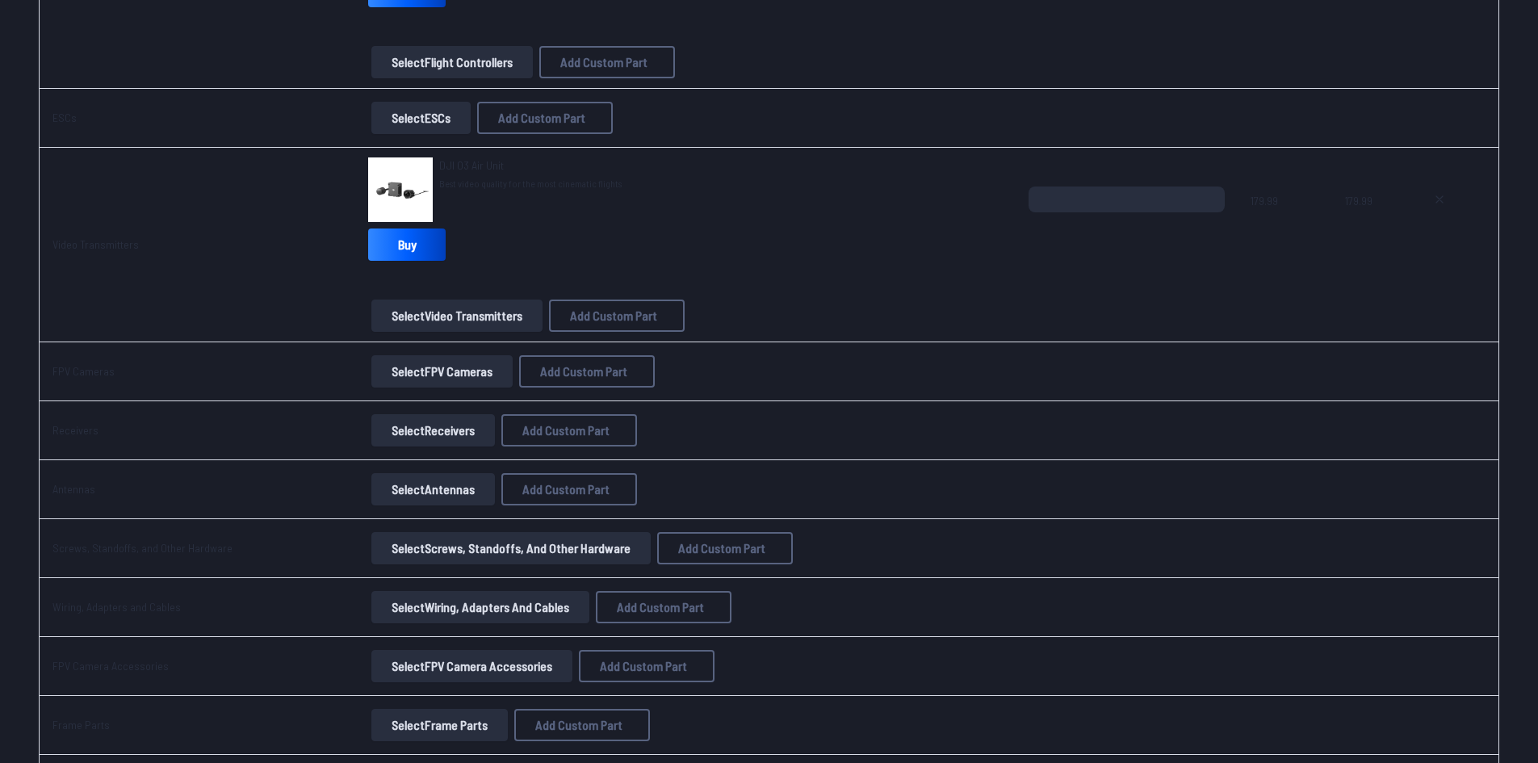
click at [449, 434] on button "Select Receivers" at bounding box center [433, 430] width 124 height 32
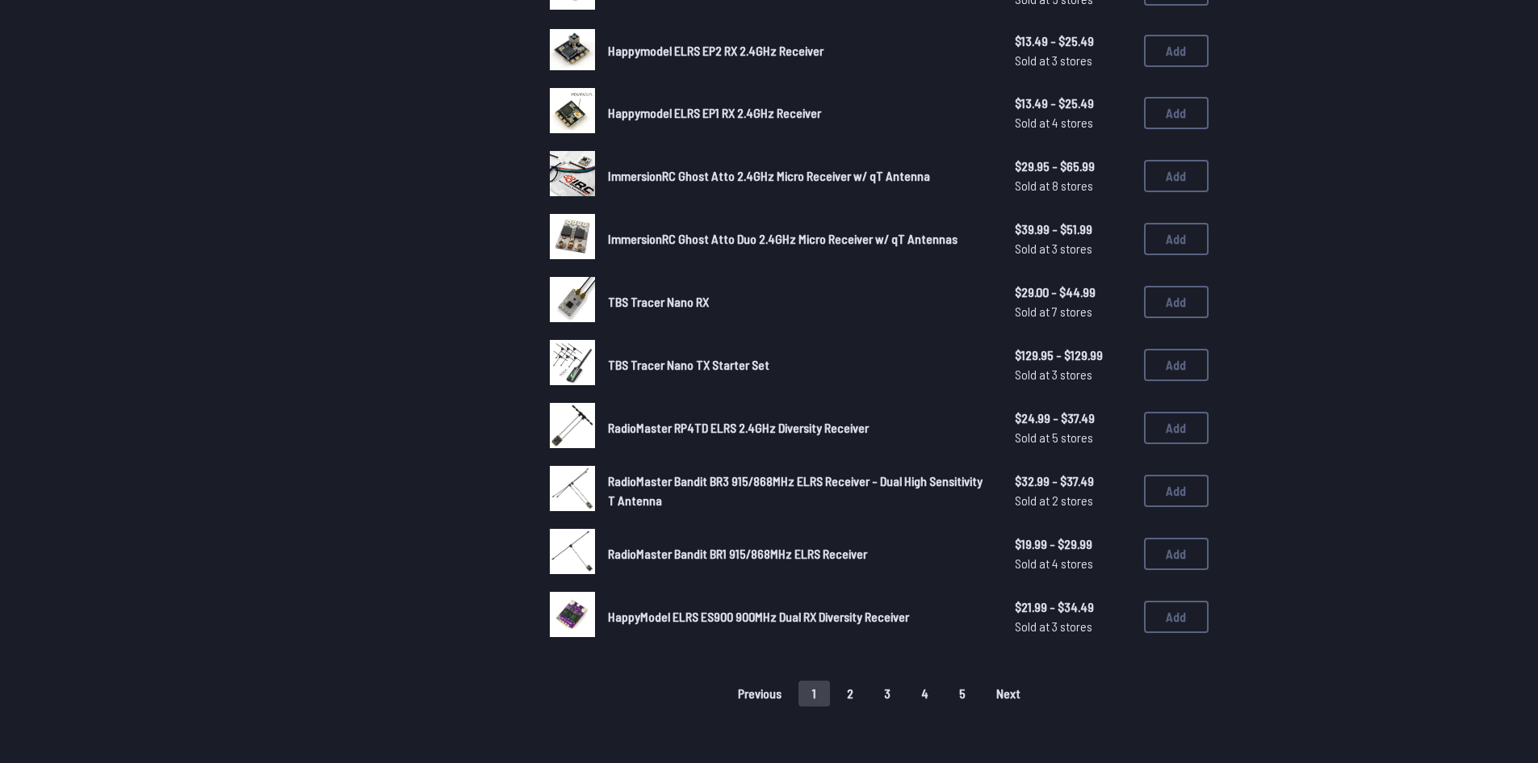
scroll to position [807, 0]
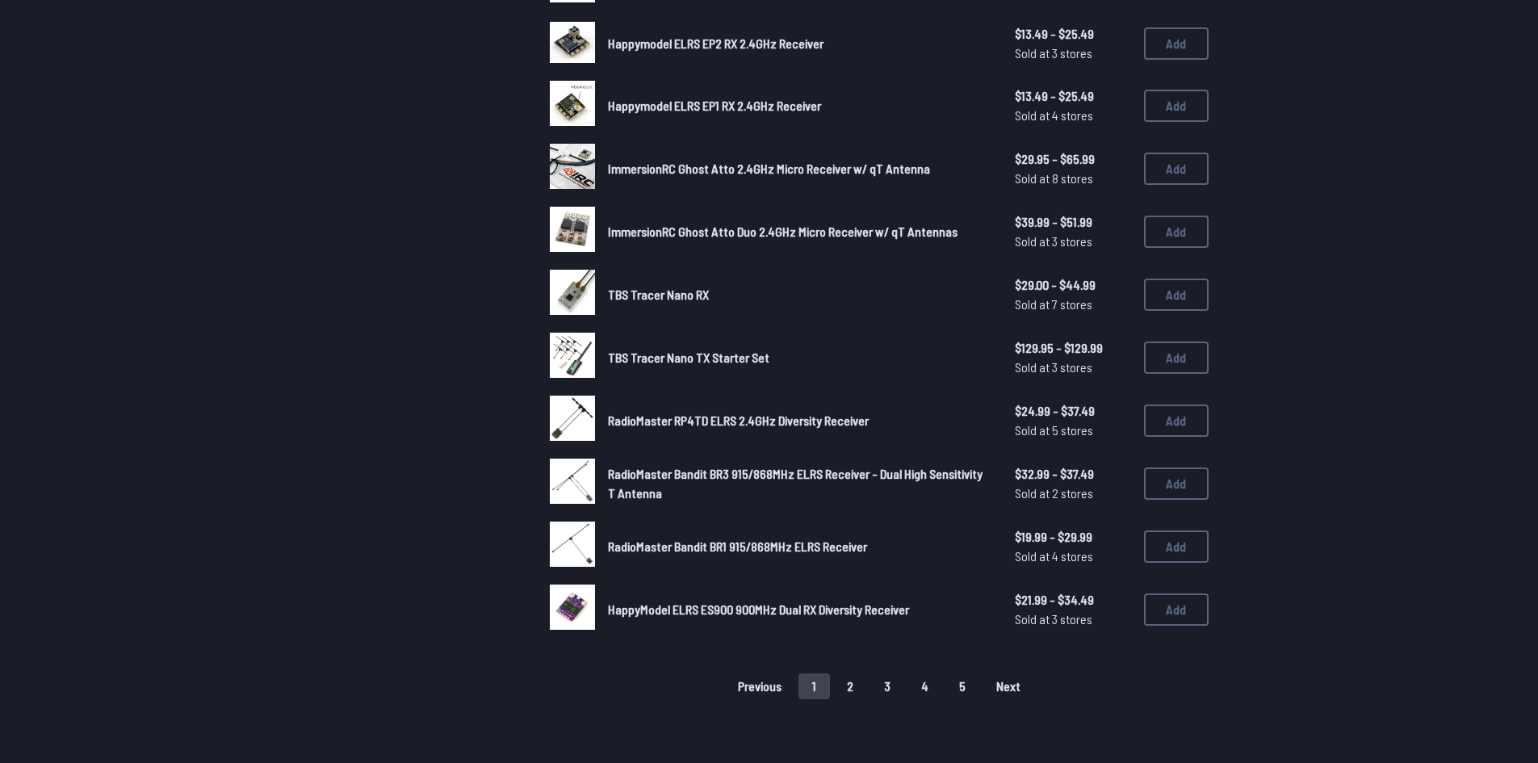
click at [844, 678] on button "2" at bounding box center [850, 686] width 34 height 26
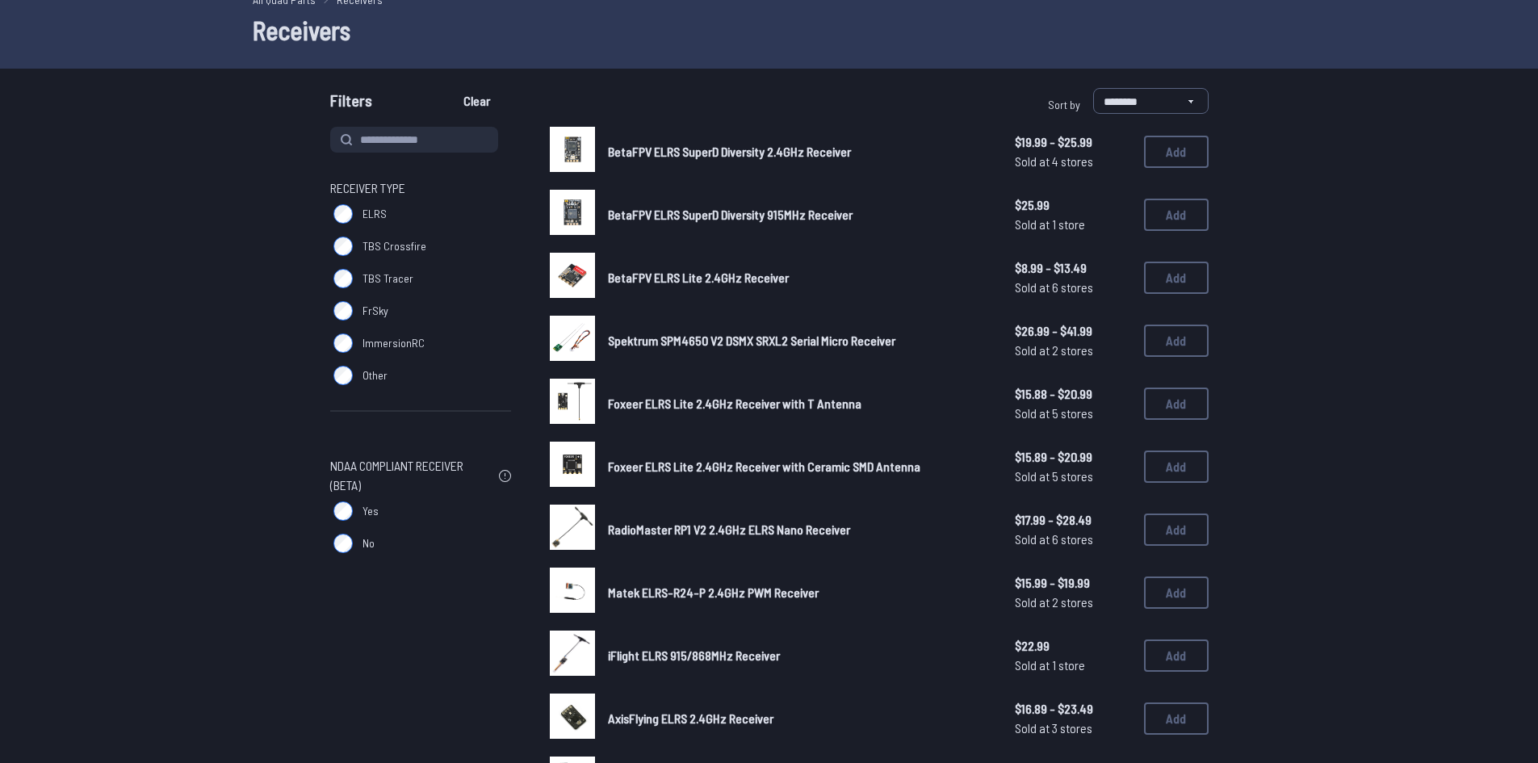
scroll to position [81, 0]
click at [1196, 536] on button "Add" at bounding box center [1176, 529] width 65 height 32
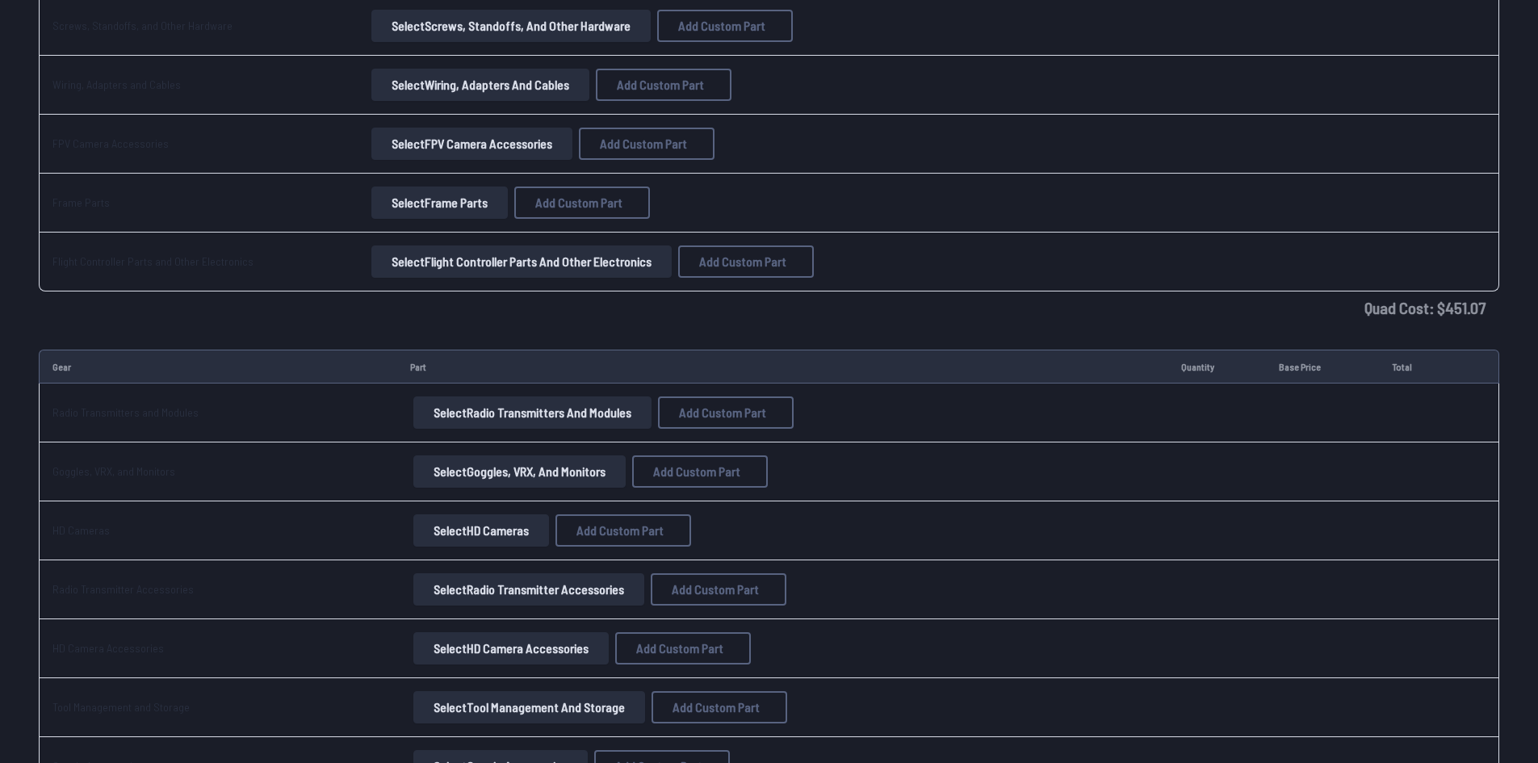
scroll to position [1805, 0]
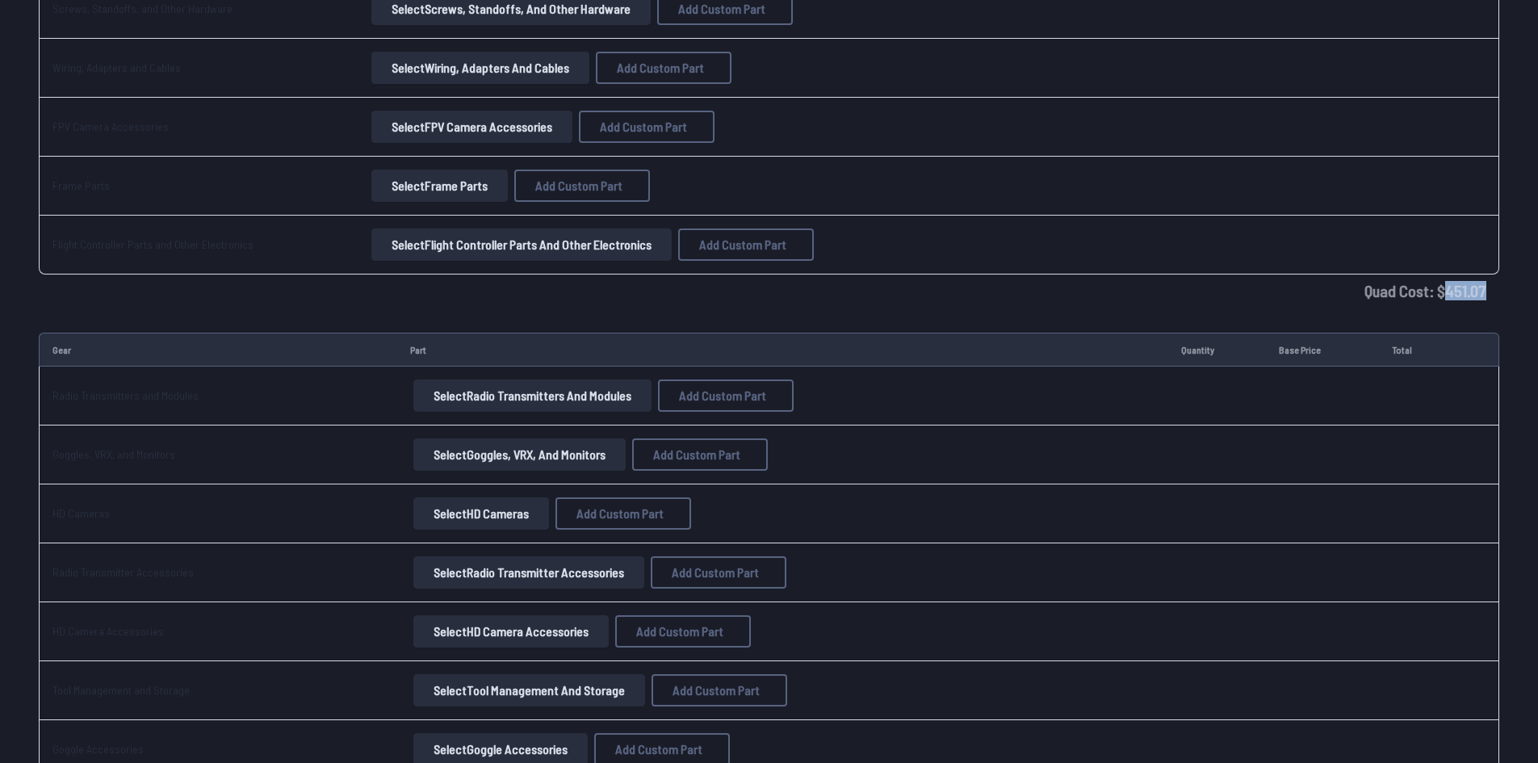
drag, startPoint x: 1448, startPoint y: 295, endPoint x: 1489, endPoint y: 283, distance: 41.9
click at [1489, 283] on td "Quad Cost: $ 451.07" at bounding box center [769, 290] width 1460 height 32
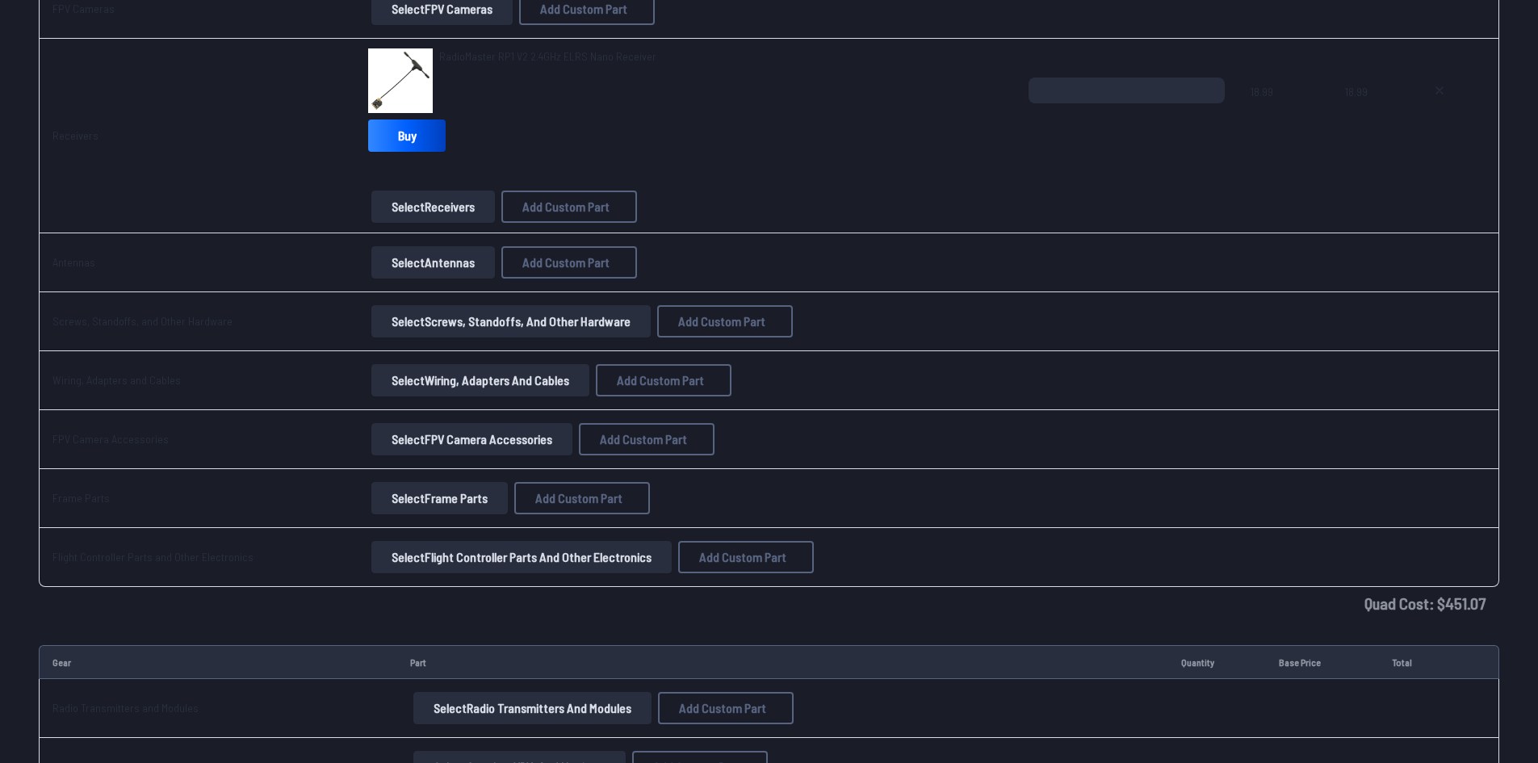
scroll to position [1482, 0]
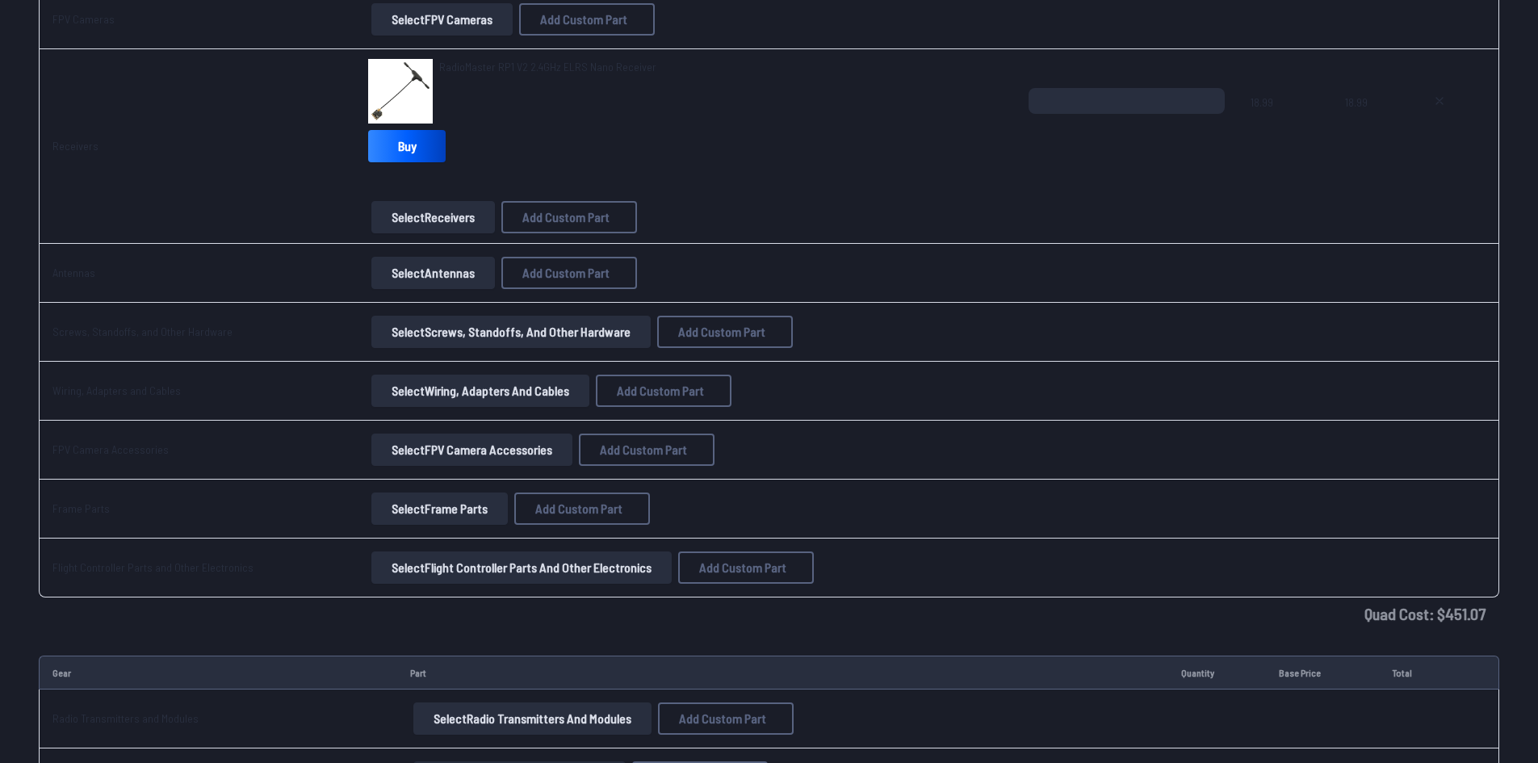
click at [420, 270] on button "Select Antennas" at bounding box center [433, 273] width 124 height 32
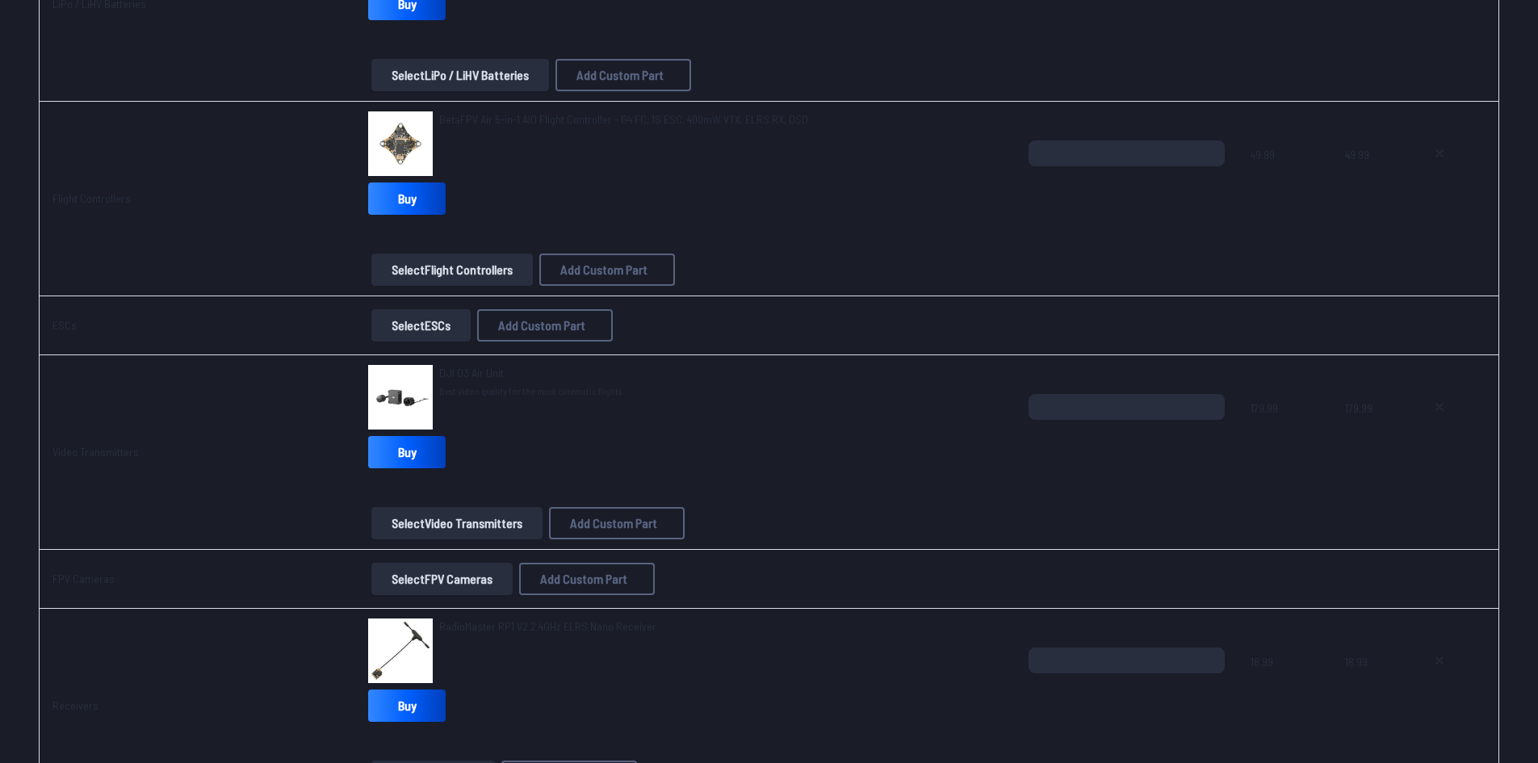
scroll to position [917, 0]
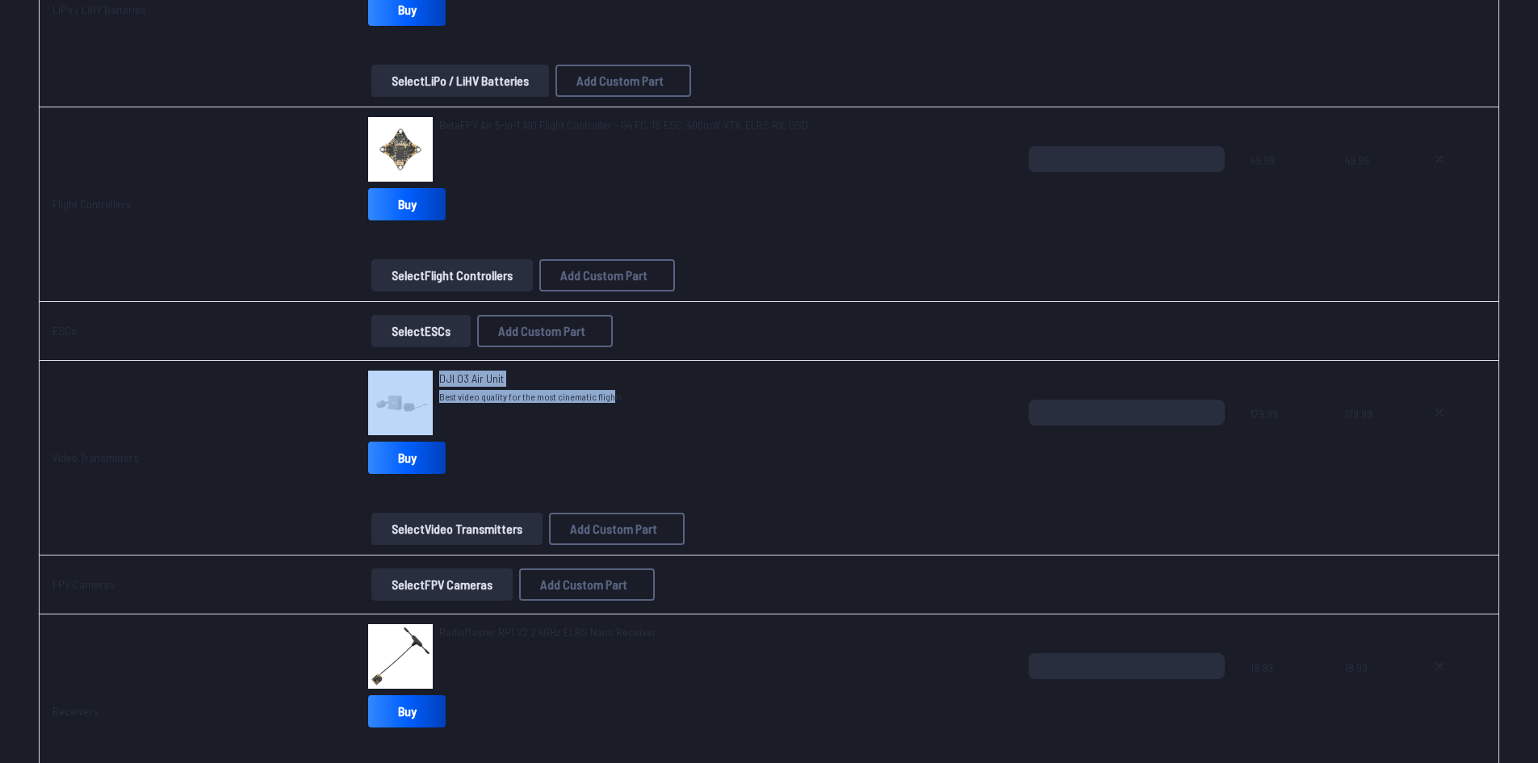
drag, startPoint x: 591, startPoint y: 401, endPoint x: 425, endPoint y: 400, distance: 165.5
click at [425, 400] on div "DJI O3 Air Unit Best video quality for the most cinematic flights" at bounding box center [685, 403] width 635 height 65
click at [595, 409] on div "DJI O3 Air Unit Best video quality for the most cinematic flights" at bounding box center [530, 403] width 182 height 65
click at [612, 400] on div "DJI O3 Air Unit Best video quality for the most cinematic flights" at bounding box center [685, 403] width 635 height 65
drag, startPoint x: 612, startPoint y: 400, endPoint x: 431, endPoint y: 405, distance: 180.9
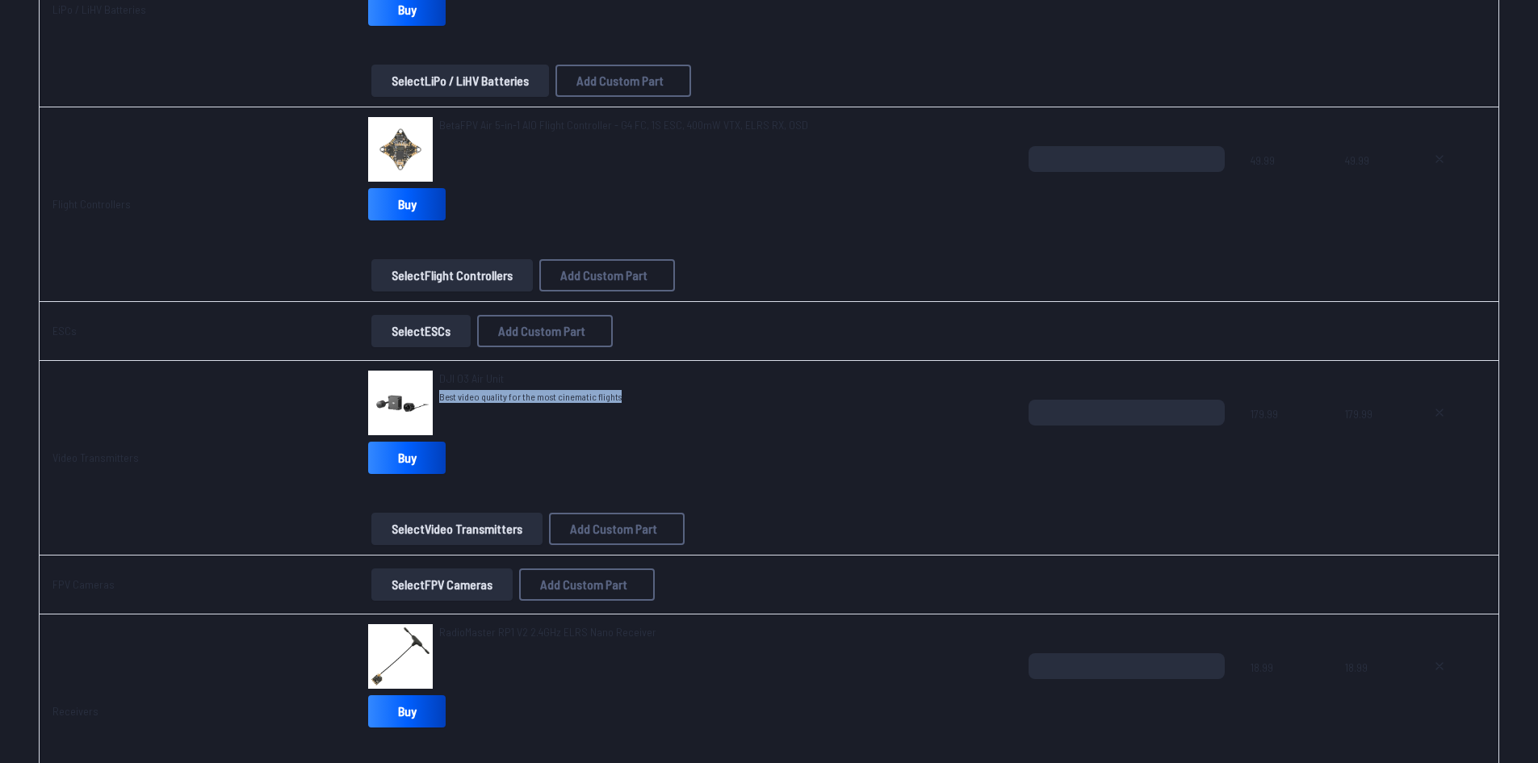
click at [431, 405] on div "DJI O3 Air Unit Best video quality for the most cinematic flights" at bounding box center [685, 403] width 635 height 65
click at [520, 403] on div "DJI O3 Air Unit Best video quality for the most cinematic flights" at bounding box center [530, 403] width 182 height 65
click at [530, 399] on span "Best video quality for the most cinematic flights" at bounding box center [530, 396] width 182 height 13
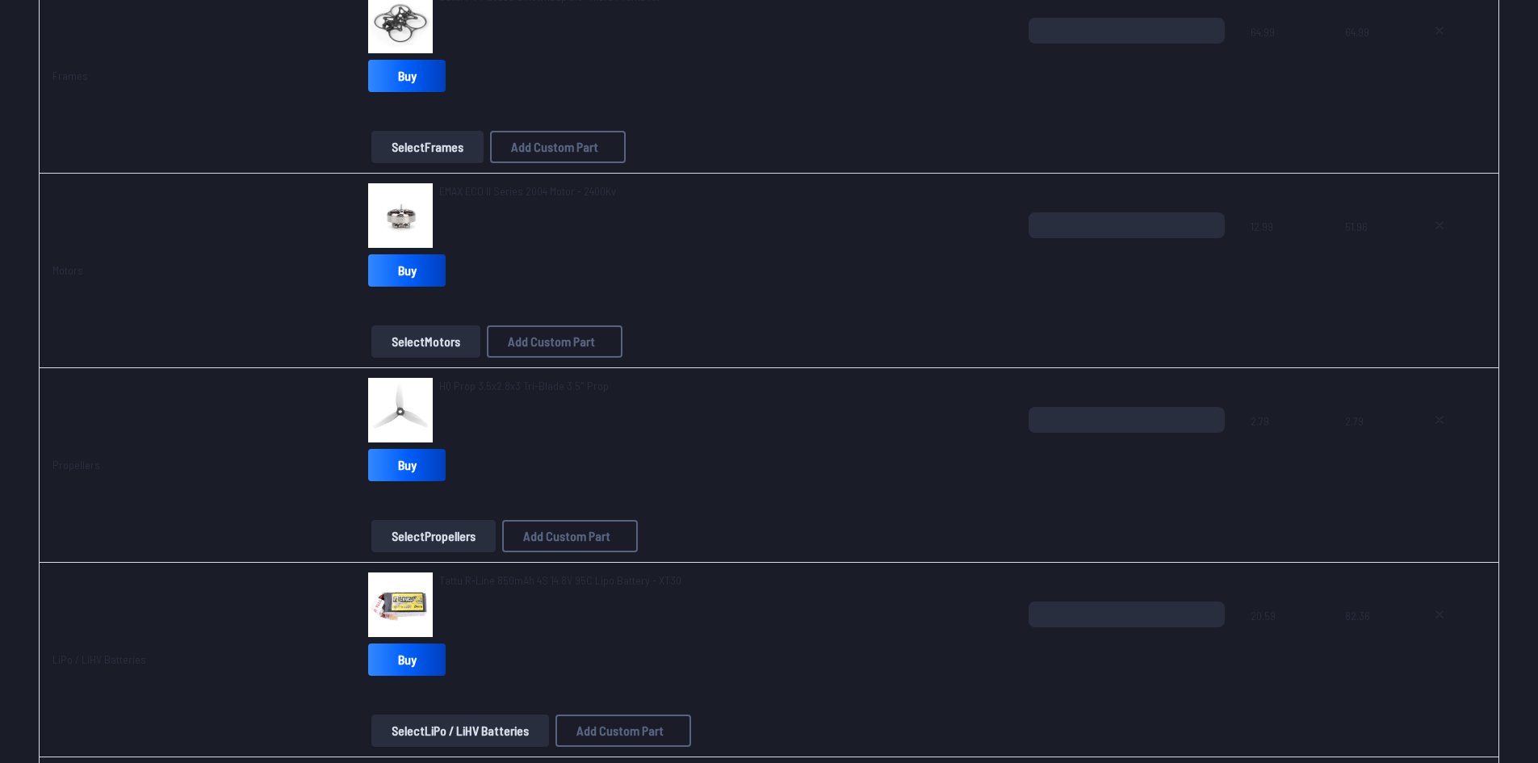
scroll to position [323, 0]
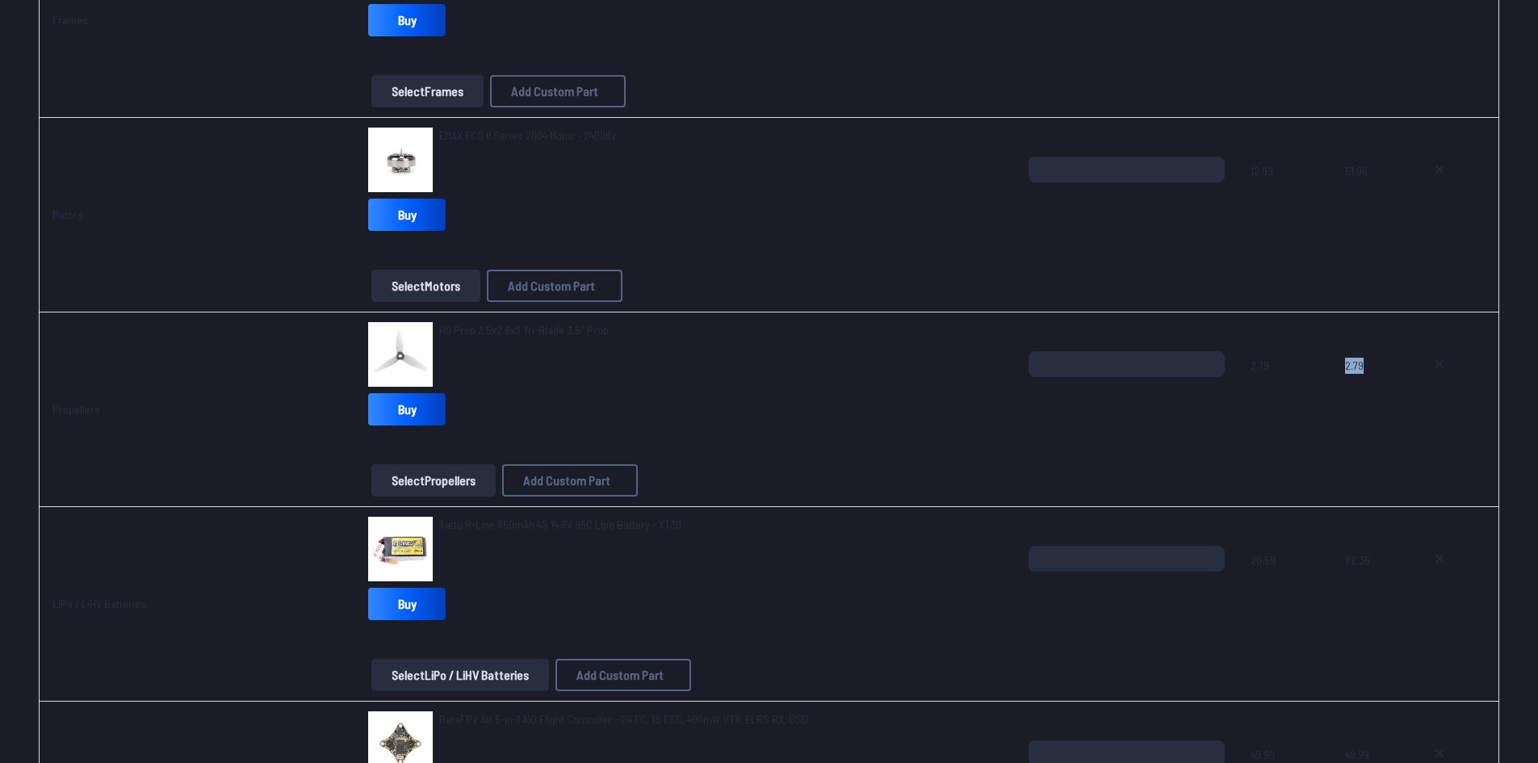
drag, startPoint x: 1364, startPoint y: 357, endPoint x: 1311, endPoint y: 364, distance: 53.8
click at [1311, 364] on tr "Propellers HQ Prop 3.5x2.8x3 Tri-Blade 3.5" Prop Buy Select Propellers Add Cust…" at bounding box center [769, 409] width 1460 height 195
click at [1355, 375] on span "2.79" at bounding box center [1369, 390] width 48 height 78
click at [1005, 370] on tr "Propellers HQ Prop 3.5x2.8x3 Tri-Blade 3.5" Prop Buy Select Propellers Add Cust…" at bounding box center [769, 409] width 1460 height 195
type input "*"
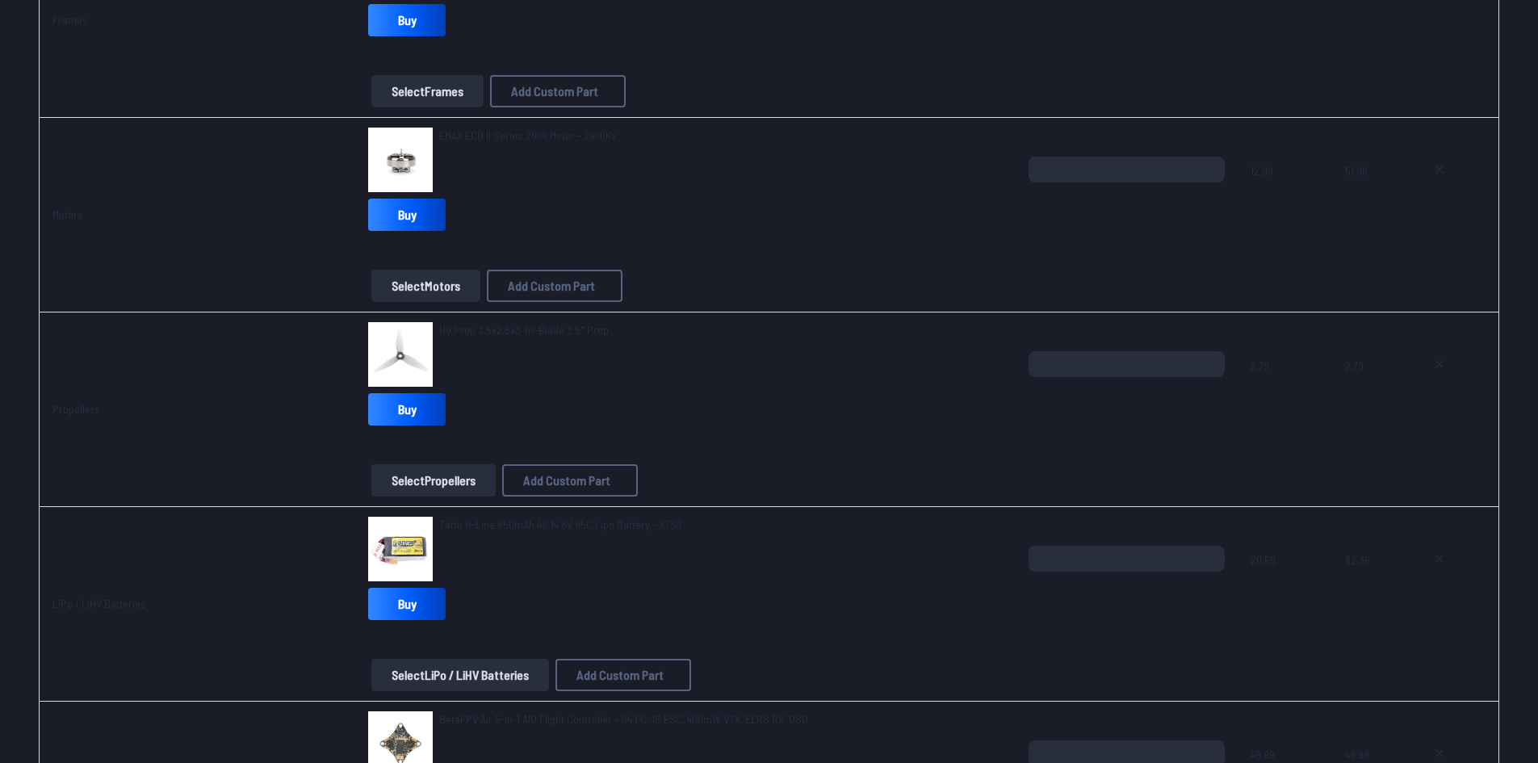
click at [1319, 419] on td "2.79" at bounding box center [1285, 409] width 94 height 195
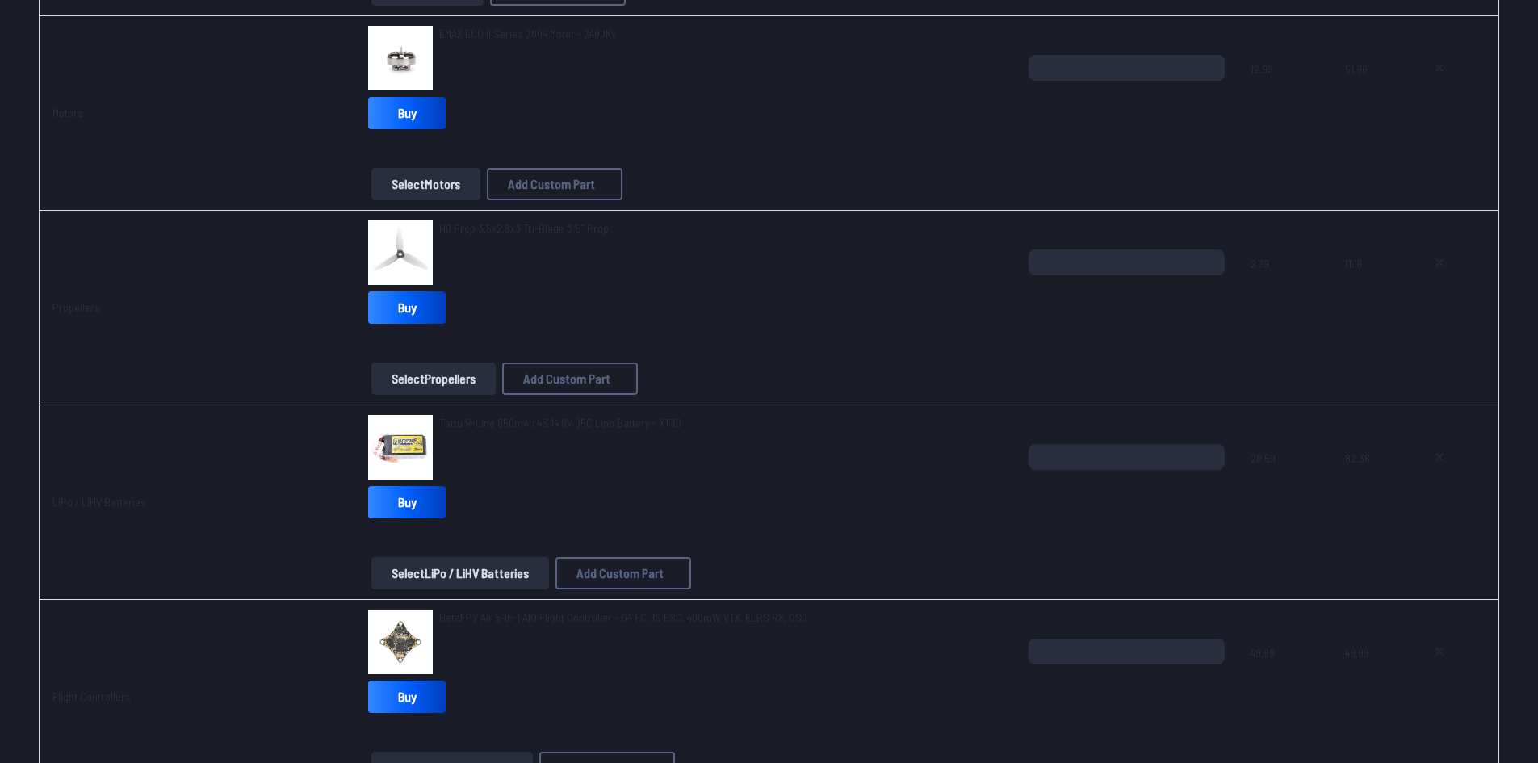
scroll to position [484, 0]
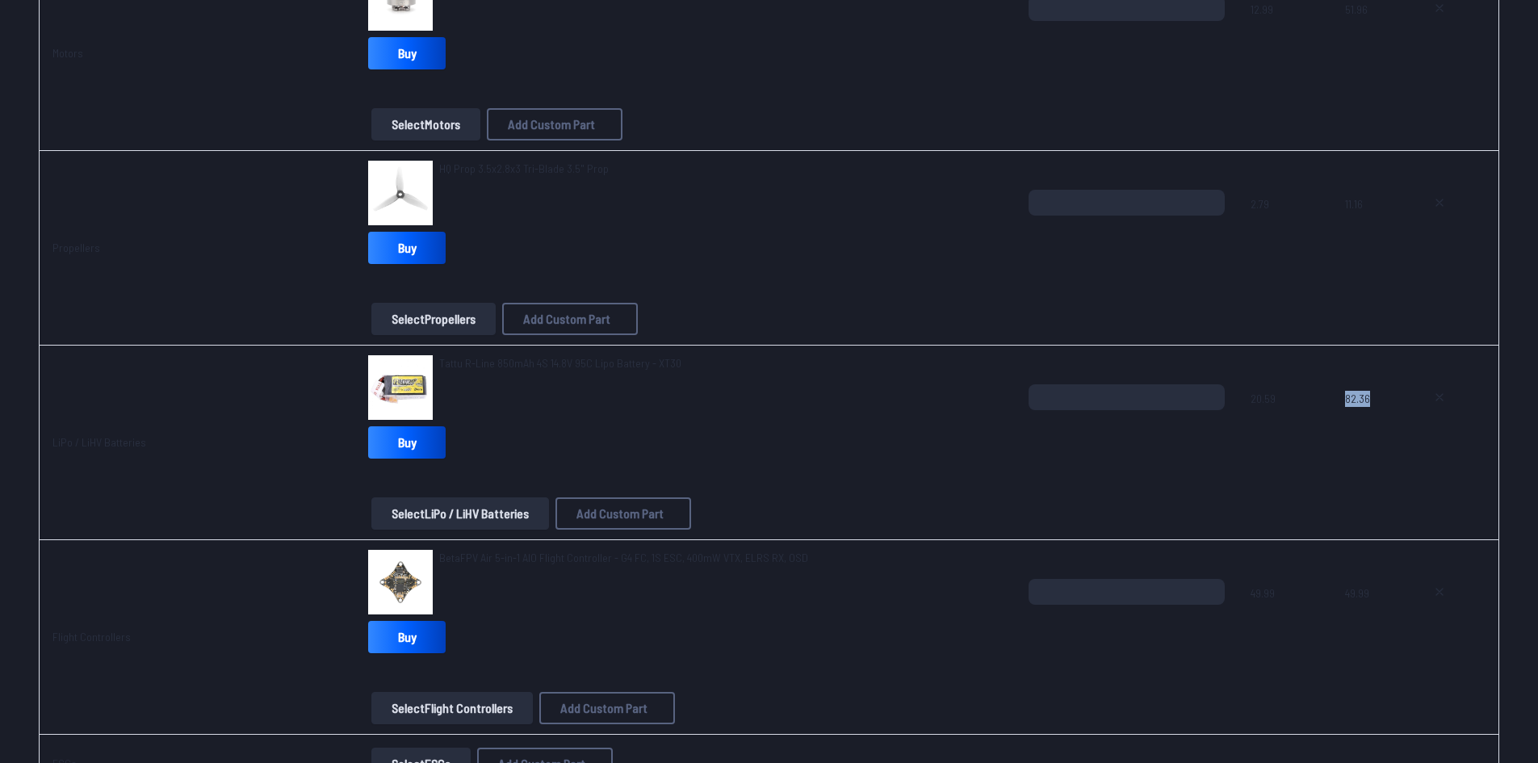
click at [1345, 405] on span "82.36" at bounding box center [1369, 423] width 48 height 78
click at [1351, 396] on span "82.36" at bounding box center [1369, 423] width 48 height 78
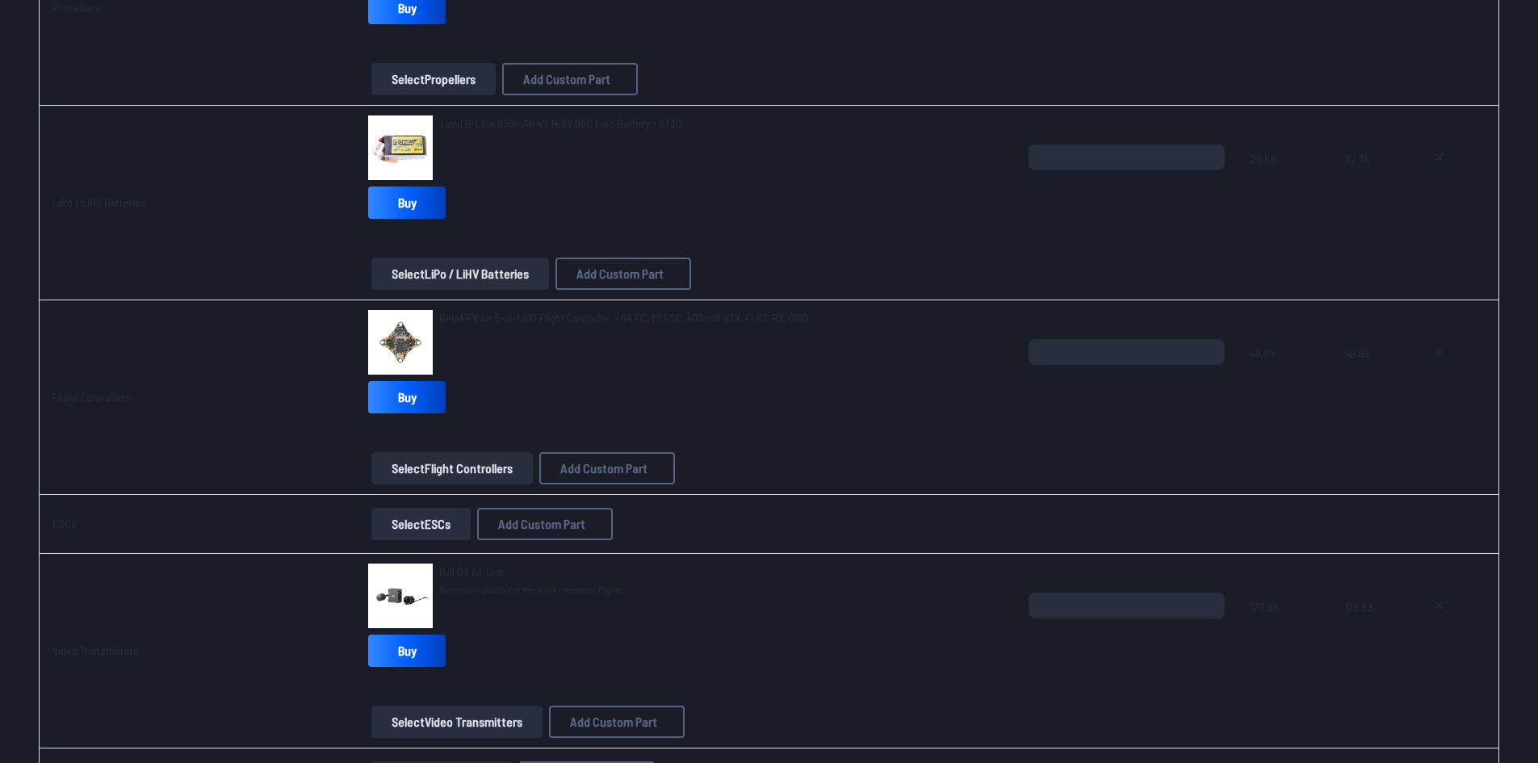
scroll to position [807, 0]
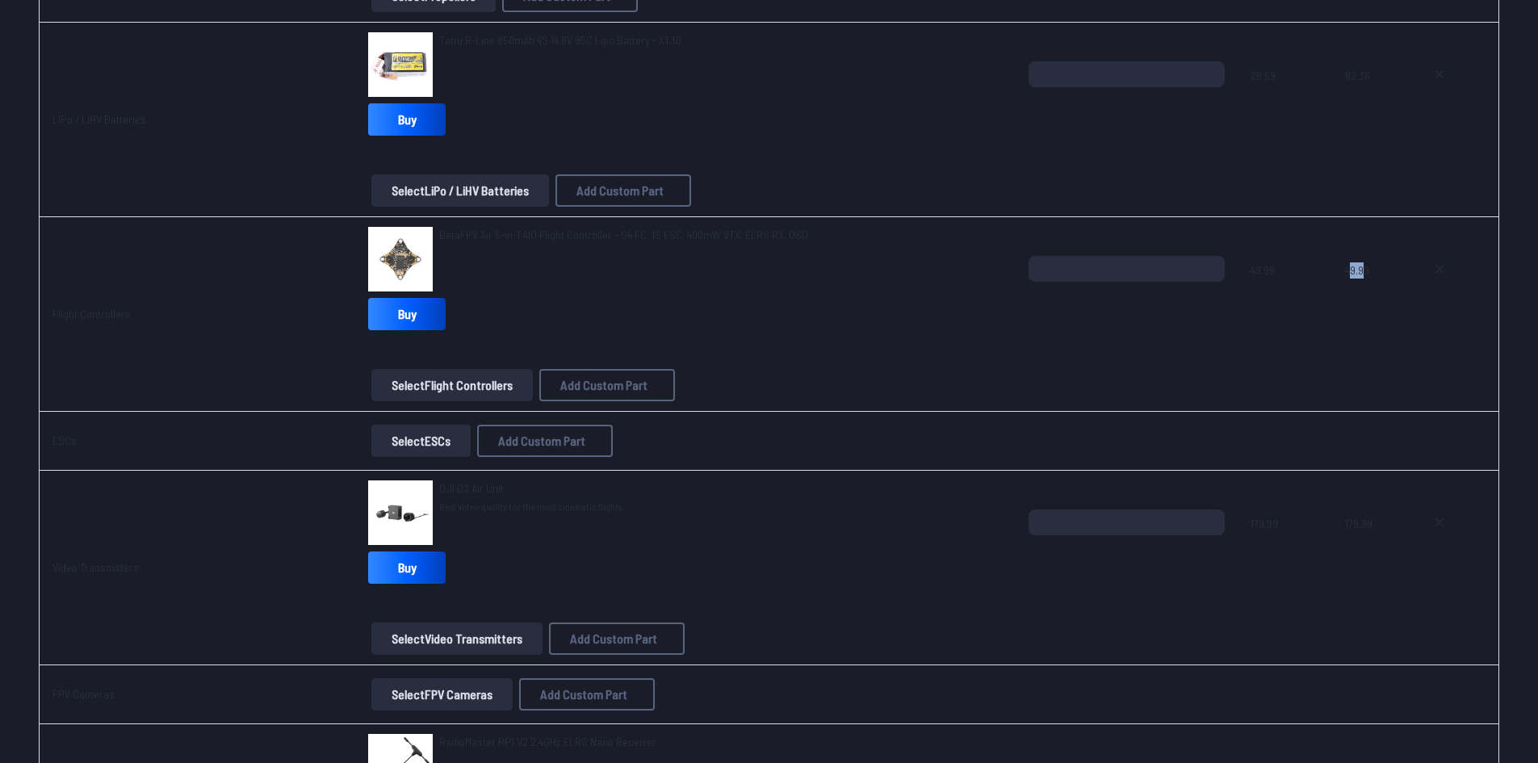
click at [1348, 268] on span "49.99" at bounding box center [1369, 295] width 48 height 78
click at [1364, 300] on span "49.99" at bounding box center [1369, 295] width 48 height 78
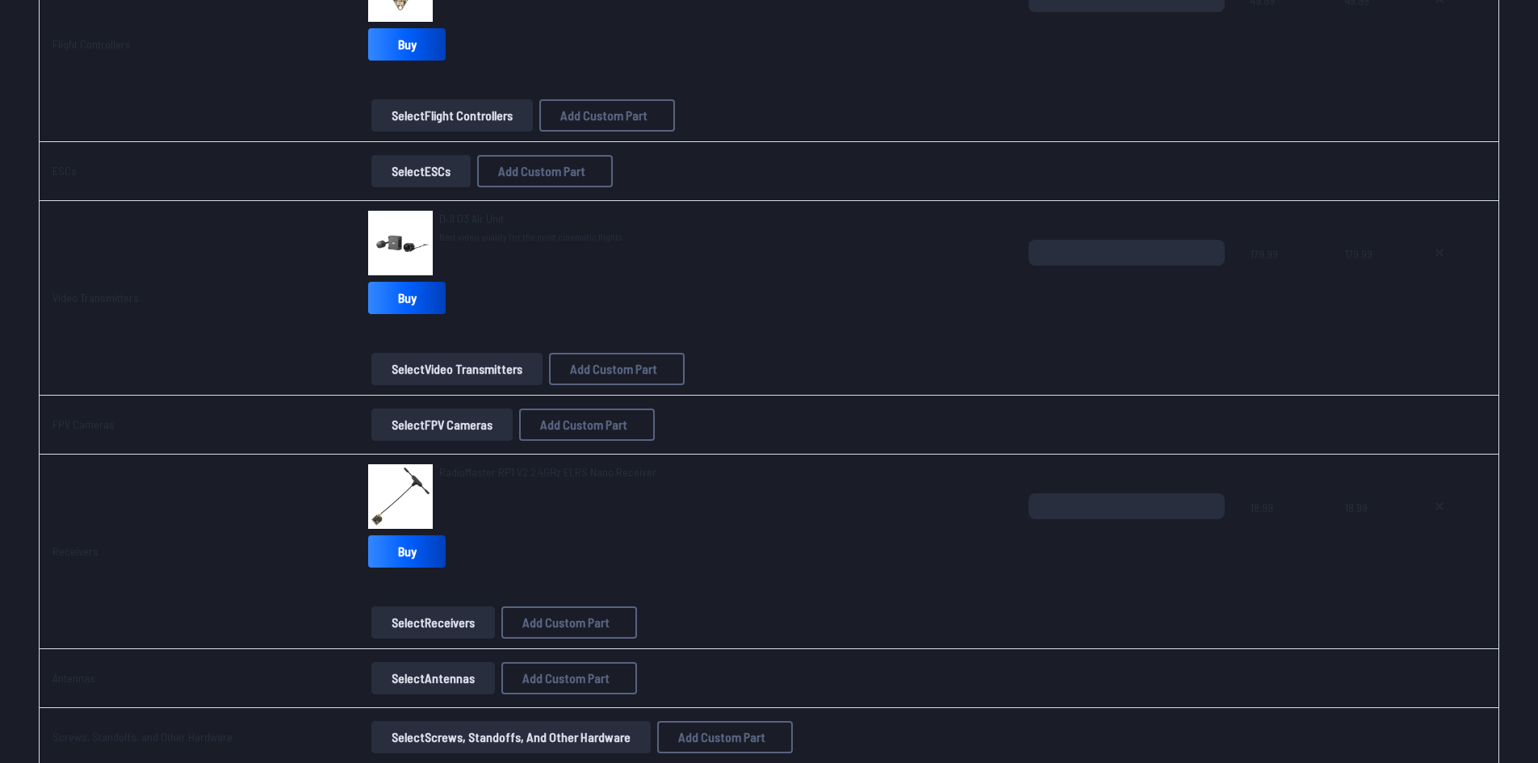
scroll to position [1211, 0]
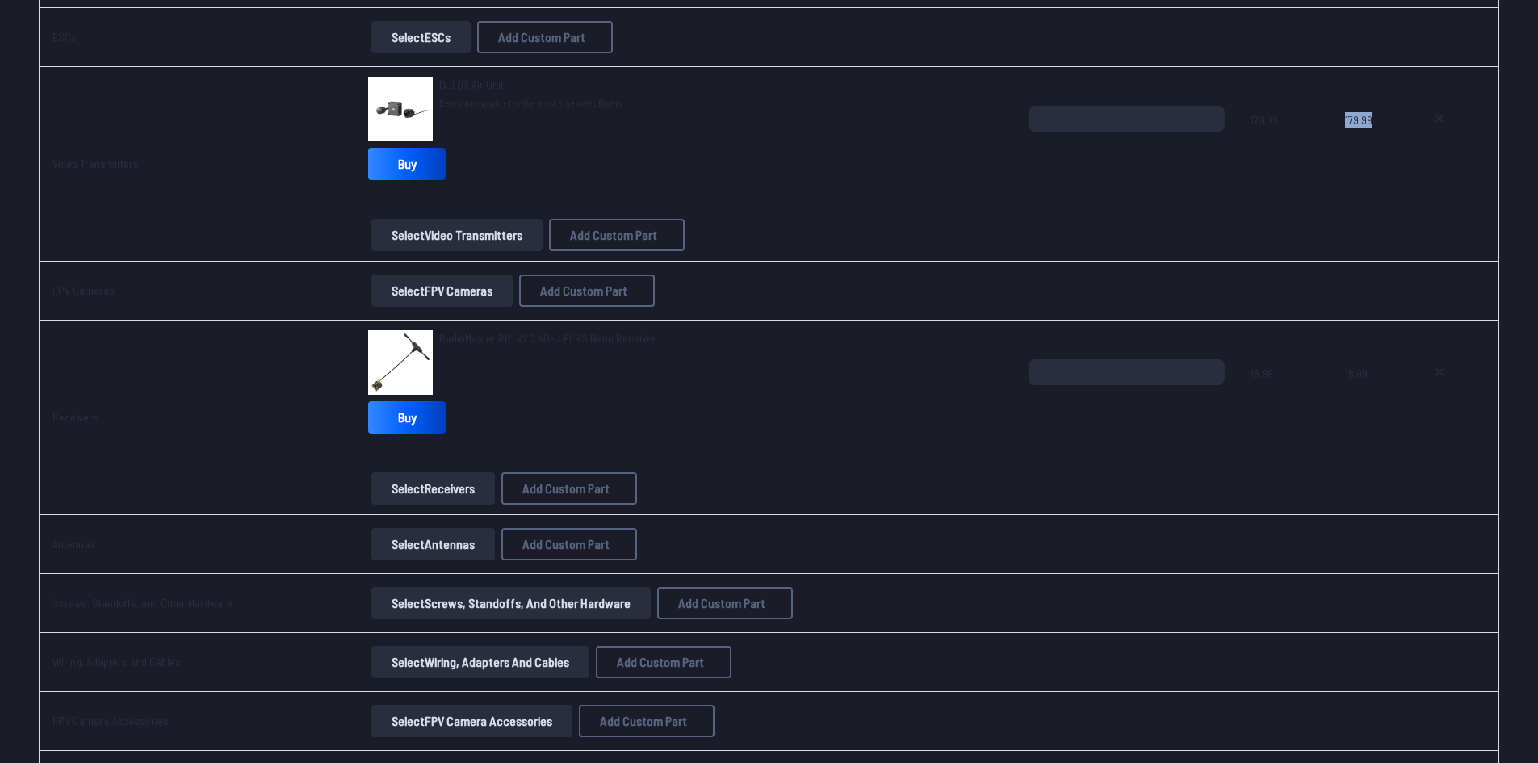
drag, startPoint x: 1372, startPoint y: 132, endPoint x: 1324, endPoint y: 143, distance: 49.6
click at [1324, 143] on tr "Video Transmitters DJI O3 Air Unit Best video quality for the most cinematic fl…" at bounding box center [769, 164] width 1460 height 195
click at [1322, 182] on td "179.99" at bounding box center [1285, 164] width 94 height 195
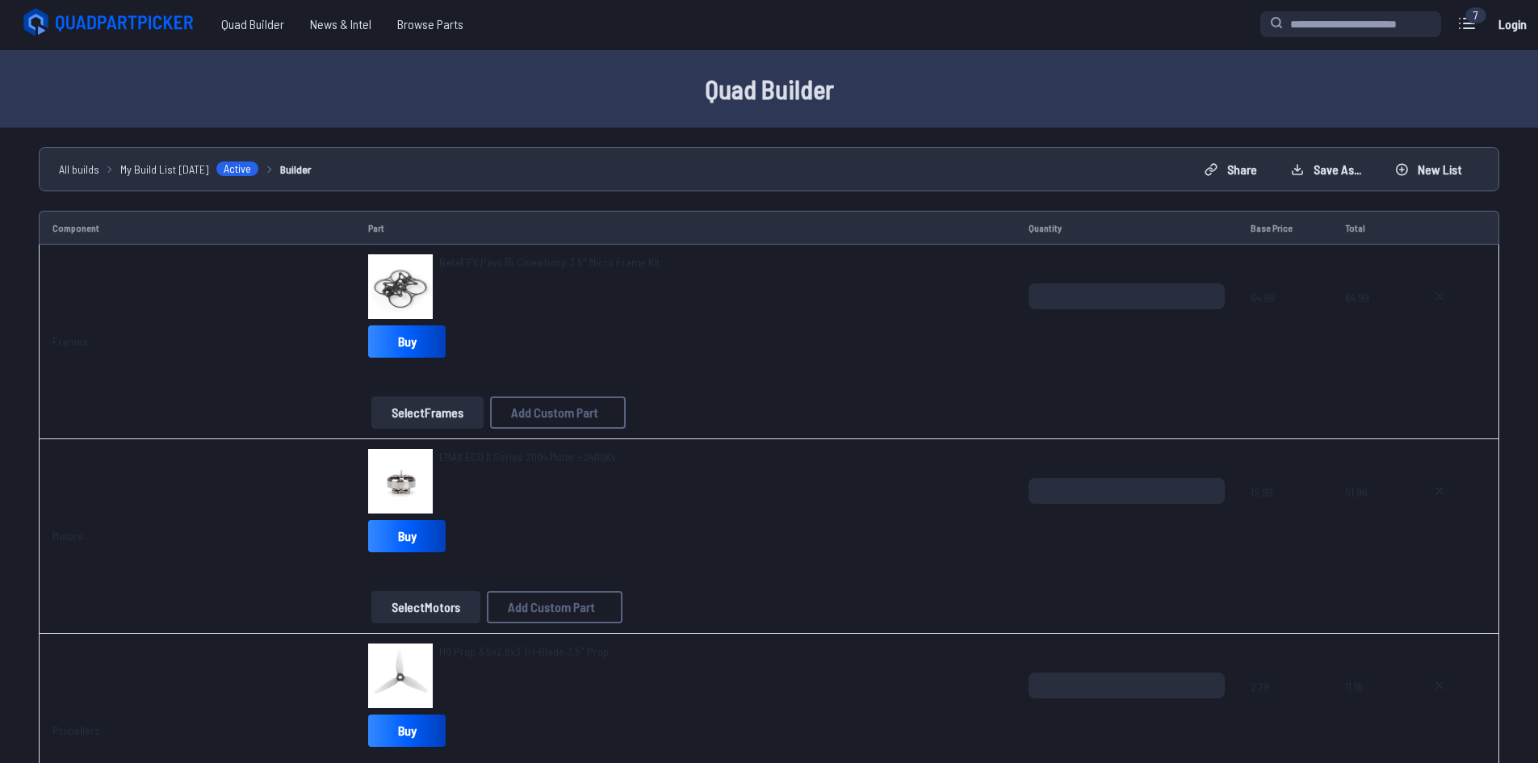
scroll to position [0, 0]
click at [1293, 170] on icon at bounding box center [1297, 171] width 13 height 13
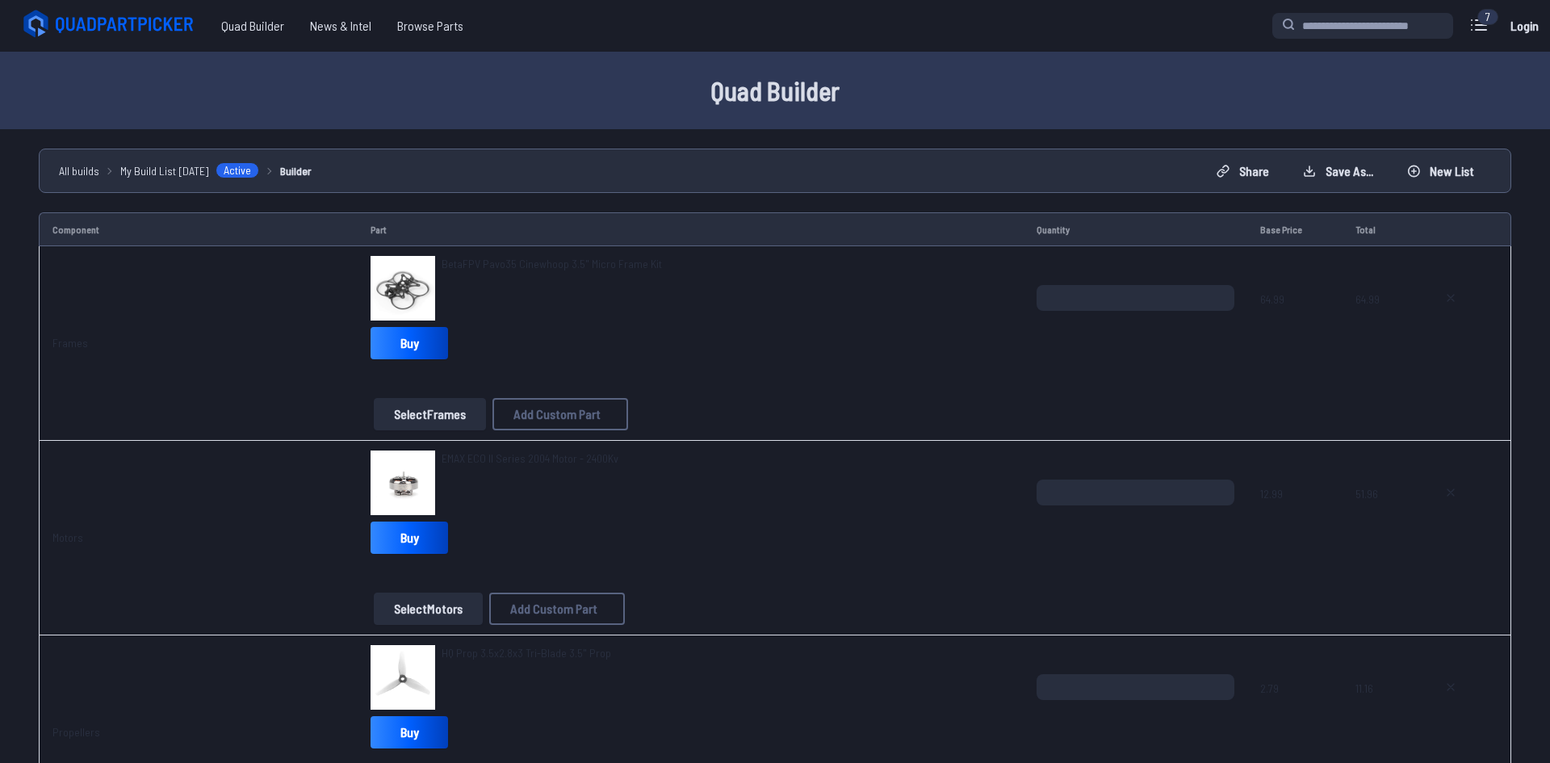
click at [941, 329] on button at bounding box center [927, 325] width 40 height 23
